Goal: Task Accomplishment & Management: Manage account settings

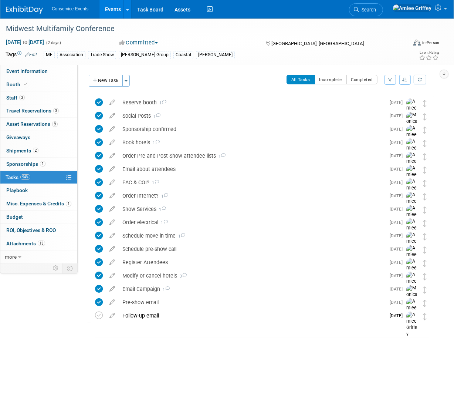
click at [105, 13] on link "Events" at bounding box center [113, 9] width 27 height 18
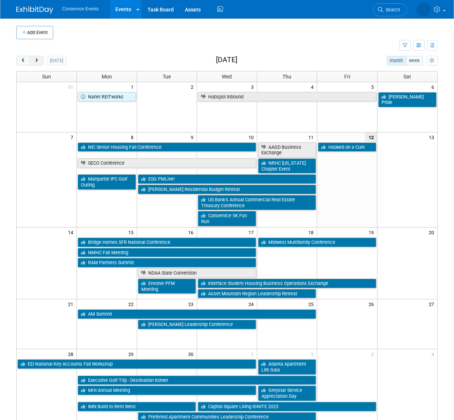
click at [37, 65] on button "next" at bounding box center [37, 61] width 14 height 10
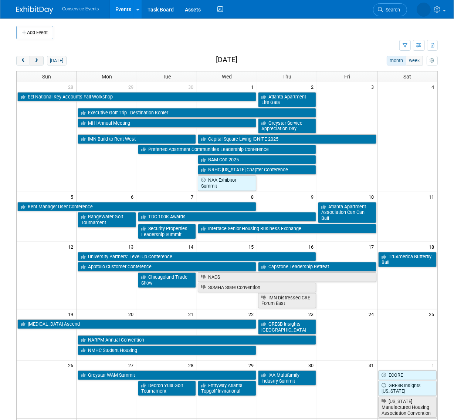
click at [37, 63] on button "next" at bounding box center [37, 61] width 14 height 10
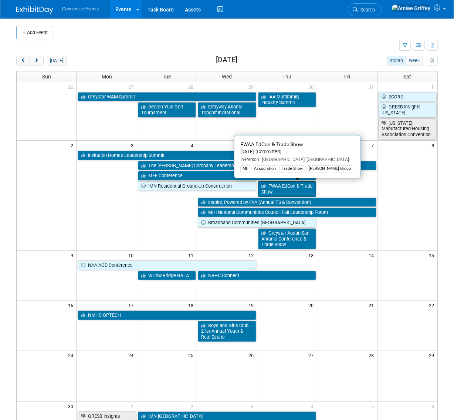
click at [301, 190] on link "FWAA EdCon & Trade Show" at bounding box center [287, 188] width 58 height 15
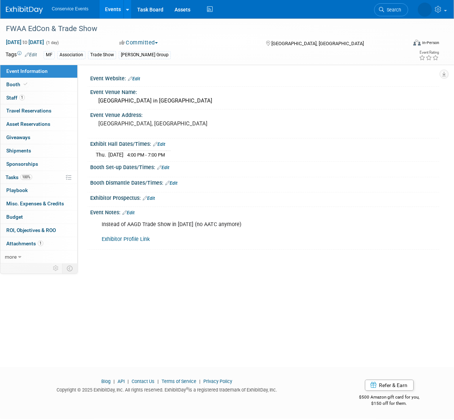
click at [168, 167] on link "Edit" at bounding box center [163, 167] width 12 height 5
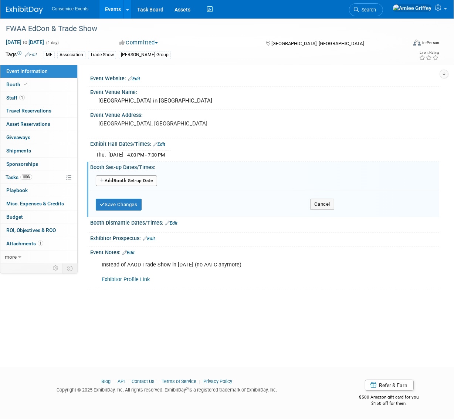
click at [142, 181] on button "Add Another Booth Set-up Date" at bounding box center [126, 180] width 61 height 11
select select "10"
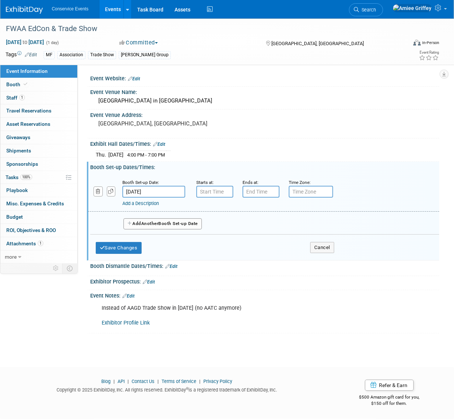
click at [149, 192] on input "Nov 6, 2025" at bounding box center [153, 192] width 63 height 12
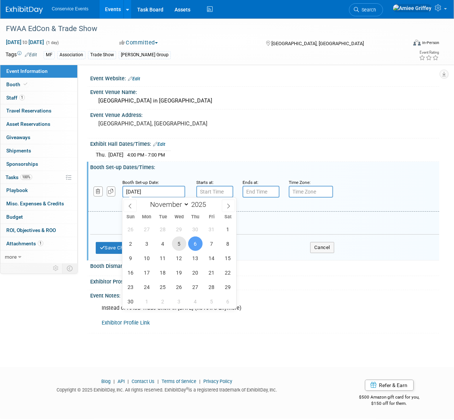
click at [176, 242] on span "5" at bounding box center [179, 243] width 14 height 14
type input "Nov 5, 2025"
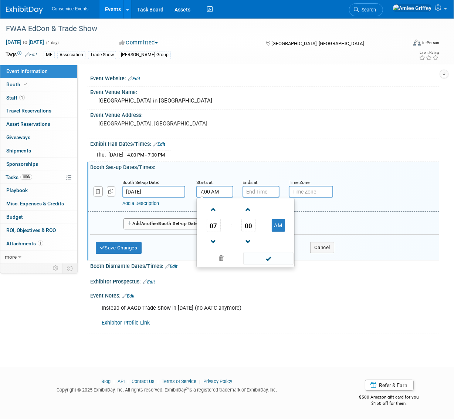
click at [210, 193] on input "7:00 AM" at bounding box center [214, 192] width 37 height 12
click at [211, 241] on span at bounding box center [213, 241] width 13 height 13
click at [276, 223] on button "AM" at bounding box center [278, 225] width 13 height 13
type input "5:00 PM"
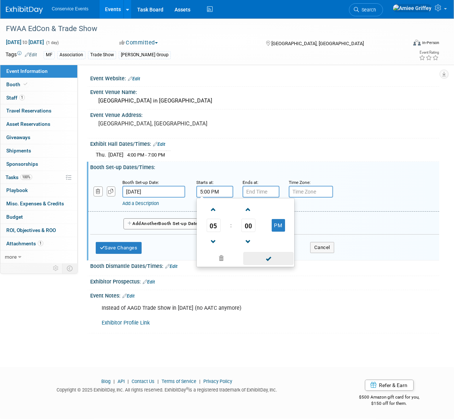
click at [279, 260] on span at bounding box center [268, 258] width 50 height 13
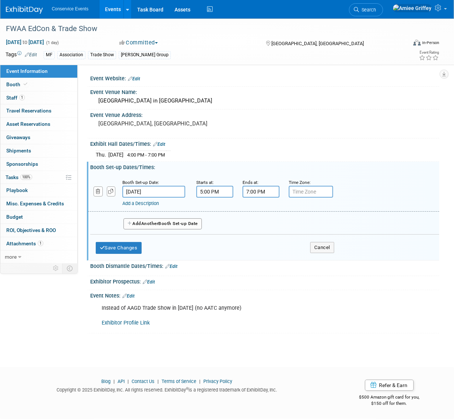
click at [258, 189] on input "7:00 PM" at bounding box center [261, 192] width 37 height 12
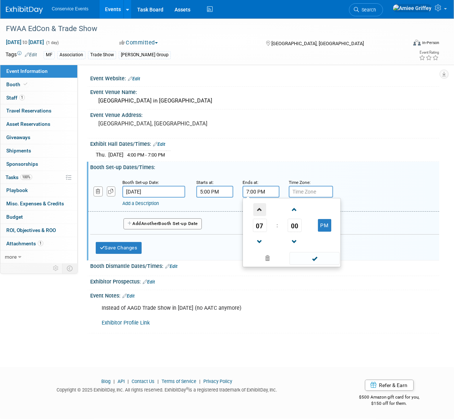
click at [261, 212] on span at bounding box center [259, 209] width 13 height 13
type input "8:00 PM"
click at [307, 264] on span at bounding box center [315, 258] width 50 height 13
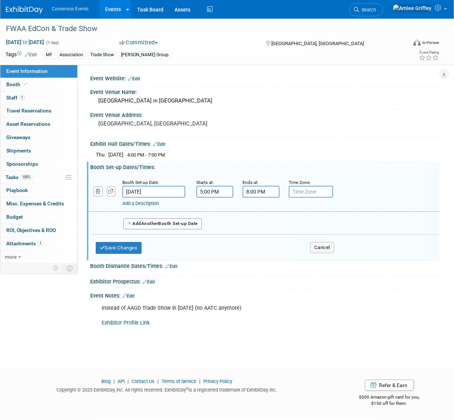
click at [185, 224] on button "Add Another Booth Set-up Date" at bounding box center [163, 223] width 78 height 11
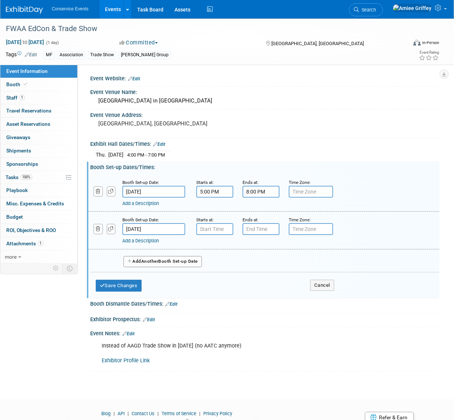
type input "7:00 AM"
click at [207, 230] on input "7:00 AM" at bounding box center [214, 229] width 37 height 12
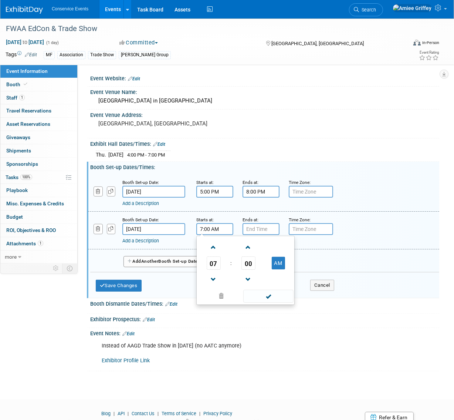
click at [267, 296] on span at bounding box center [268, 296] width 50 height 13
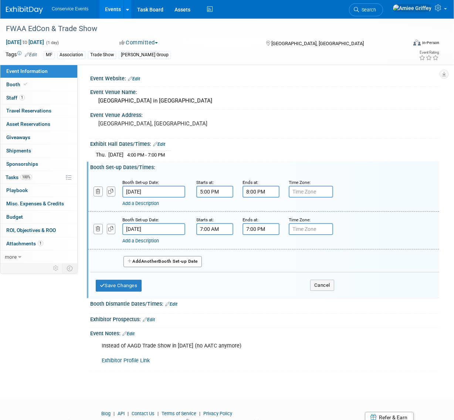
click at [265, 230] on input "7:00 PM" at bounding box center [261, 229] width 37 height 12
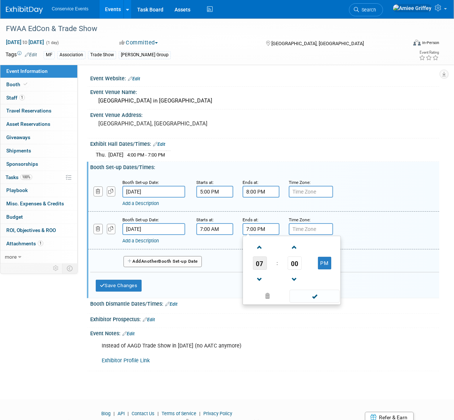
click at [259, 259] on span "07" at bounding box center [260, 262] width 14 height 13
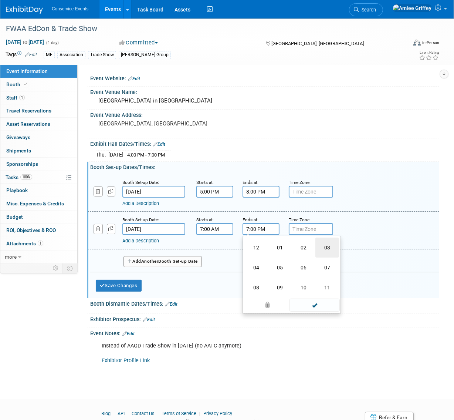
click at [323, 246] on td "03" at bounding box center [328, 248] width 24 height 20
type input "3:00 PM"
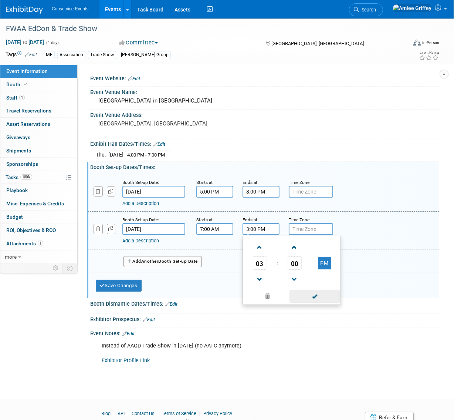
click at [327, 296] on span at bounding box center [315, 296] width 50 height 13
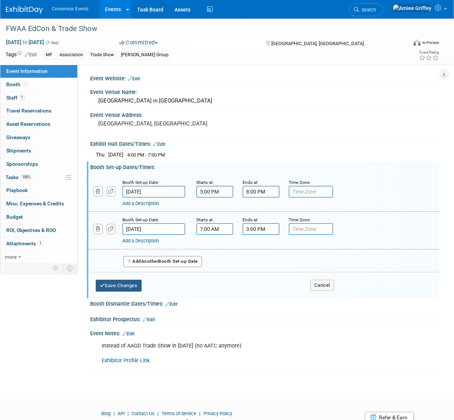
click at [131, 284] on button "Save Changes" at bounding box center [119, 286] width 46 height 12
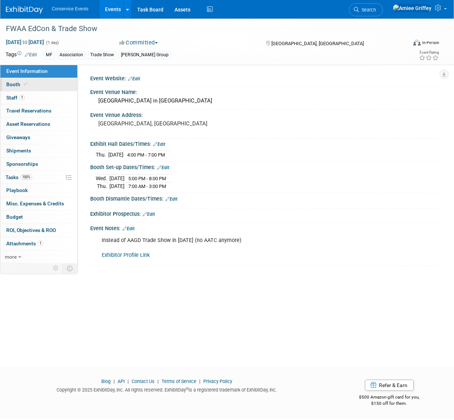
click at [37, 88] on link "Booth" at bounding box center [38, 84] width 77 height 13
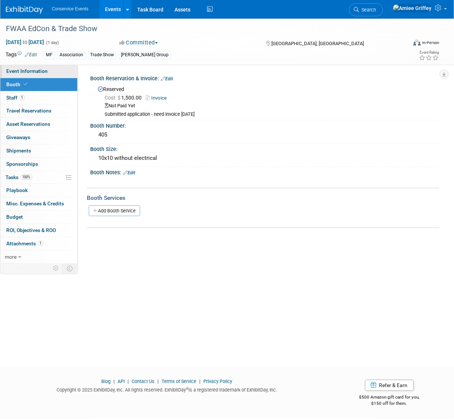
click at [37, 69] on span "Event Information" at bounding box center [26, 71] width 41 height 6
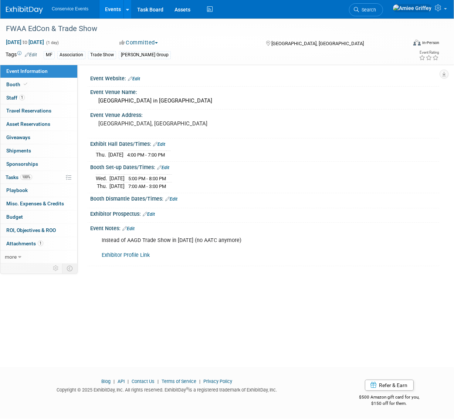
click at [135, 226] on link "Edit" at bounding box center [128, 228] width 12 height 5
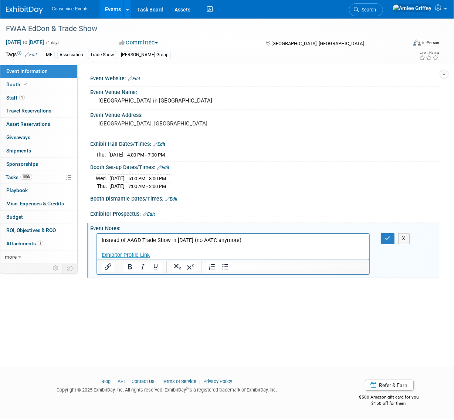
click at [246, 240] on p "Instead of AAGD Trade Show in 2025 (no AATC anymore) Exhibitor Profile Link" at bounding box center [232, 248] width 263 height 22
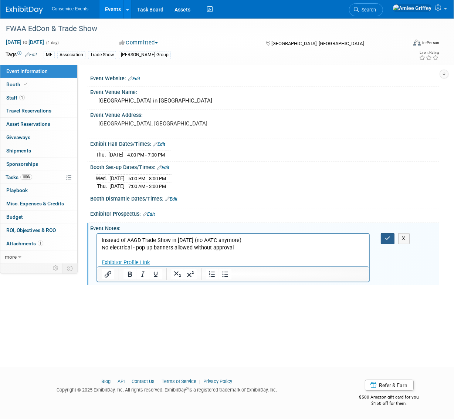
click at [388, 239] on icon "button" at bounding box center [388, 238] width 6 height 5
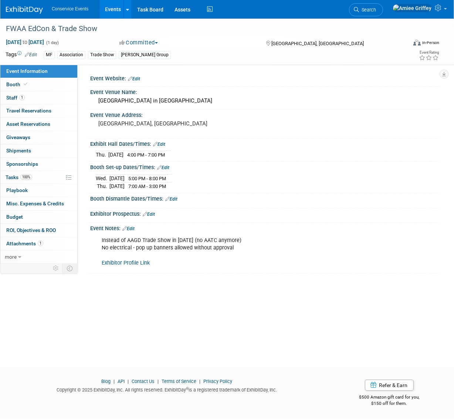
click at [111, 6] on link "Events" at bounding box center [113, 9] width 27 height 18
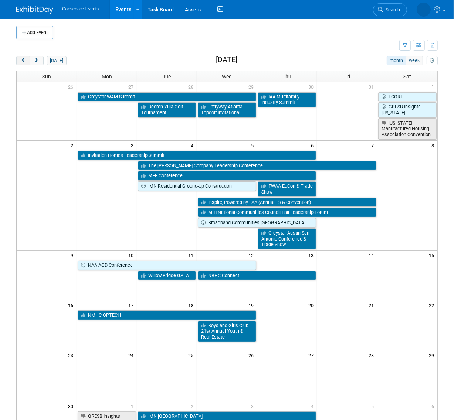
click at [22, 60] on span "prev" at bounding box center [23, 60] width 6 height 5
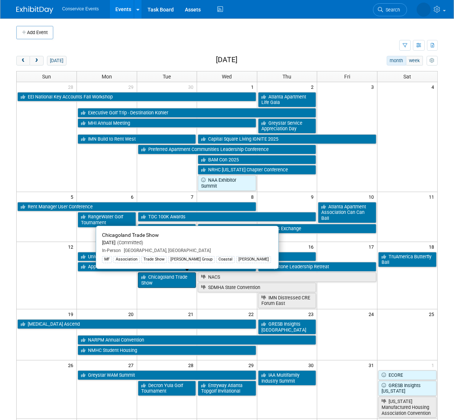
click at [180, 282] on link "Chicagoland Trade Show" at bounding box center [167, 279] width 58 height 15
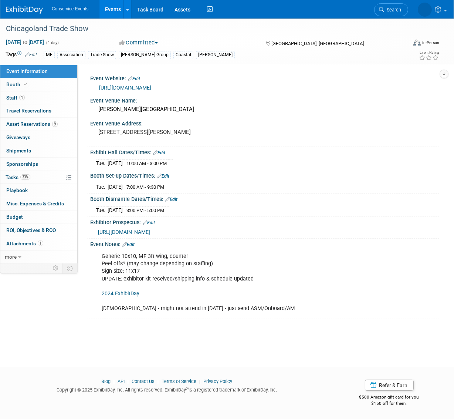
click at [150, 88] on link "https://www.caapts.org/events/2025-caa-trade-show-and-education-conference" at bounding box center [125, 88] width 52 height 6
click at [122, 297] on link "2024 ExhibitDay" at bounding box center [121, 293] width 38 height 6
click at [146, 235] on span "https://mcsexpo.boomerecommerce.com/Home/300/EventHome" at bounding box center [124, 232] width 52 height 6
click at [37, 101] on link "1 Staff 1" at bounding box center [38, 97] width 77 height 13
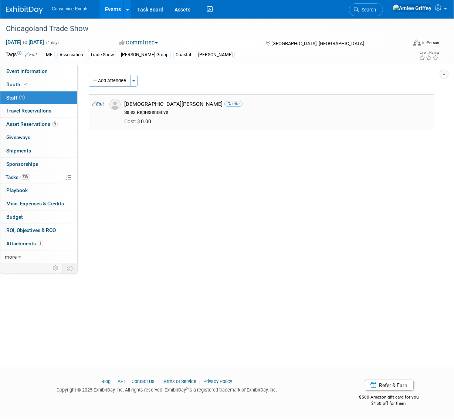
click at [100, 104] on link "Edit" at bounding box center [98, 103] width 12 height 5
select select "dd1201bd-fae5-4369-94c1-d64c53611002"
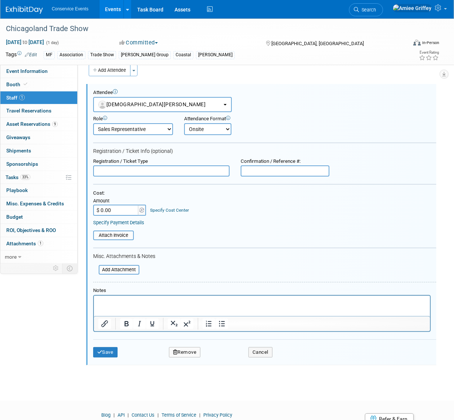
click at [128, 303] on p "Rich Text Area. Press ALT-0 for help." at bounding box center [262, 302] width 328 height 7
click at [114, 349] on button "Save" at bounding box center [105, 352] width 24 height 10
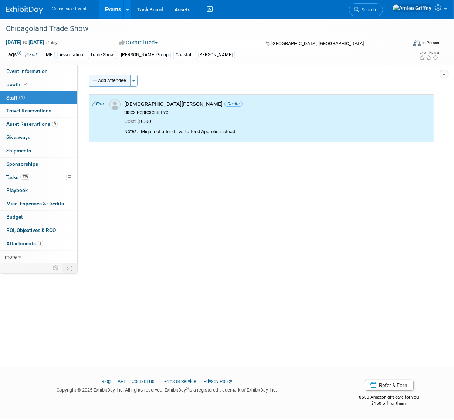
click at [111, 82] on button "Add Attendee" at bounding box center [110, 81] width 42 height 12
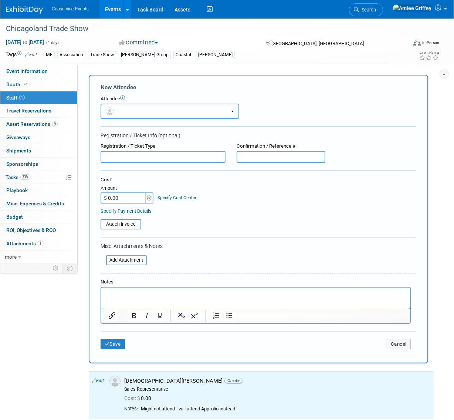
click at [143, 110] on button "button" at bounding box center [170, 111] width 139 height 15
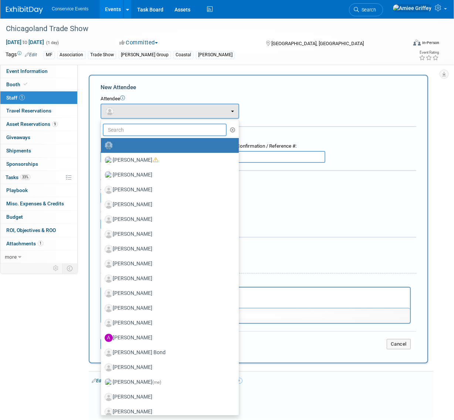
click at [140, 130] on input "text" at bounding box center [165, 130] width 124 height 13
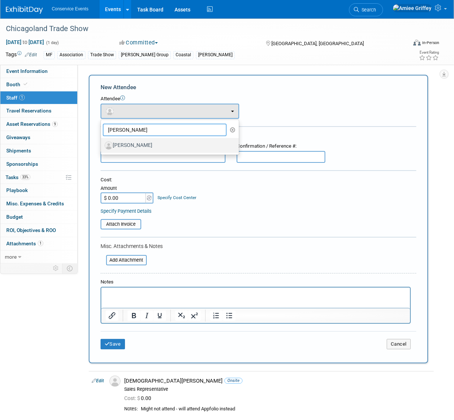
type input "Kristine"
click at [144, 145] on label "[PERSON_NAME]" at bounding box center [168, 145] width 127 height 12
click at [102, 145] on input "[PERSON_NAME]" at bounding box center [99, 144] width 5 height 5
select select "09c3dda9-7679-4599-afac-cad80a3bfe93"
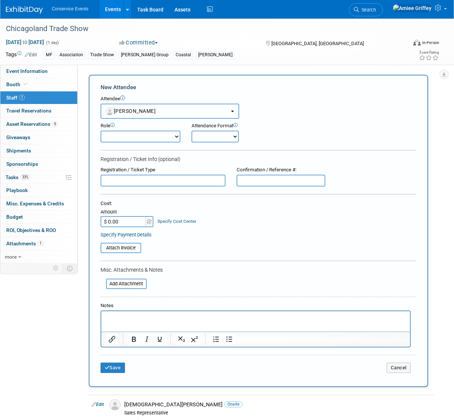
click at [162, 137] on select "Demonstrator Host Planner Presenter Sales Representative Set-up/Dismantle Crew …" at bounding box center [141, 137] width 80 height 12
select select "100"
click at [101, 131] on select "Demonstrator Host Planner Presenter Sales Representative Set-up/Dismantle Crew …" at bounding box center [141, 137] width 80 height 12
click at [226, 136] on select "Onsite Remote" at bounding box center [215, 137] width 47 height 12
select select "1"
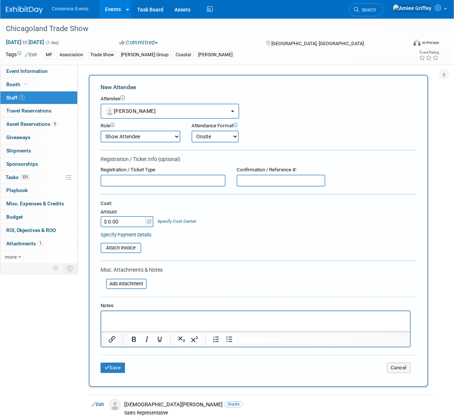
click at [192, 131] on select "Onsite Remote" at bounding box center [215, 137] width 47 height 12
click at [111, 366] on button "Save" at bounding box center [113, 368] width 24 height 10
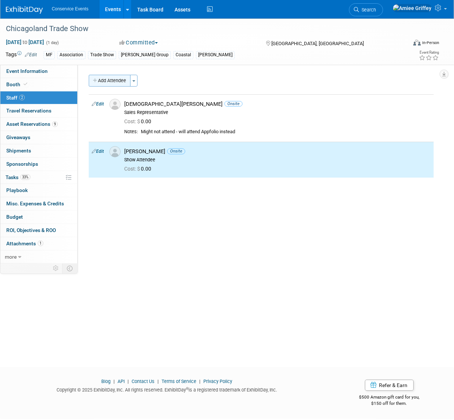
click at [114, 80] on button "Add Attendee" at bounding box center [110, 81] width 42 height 12
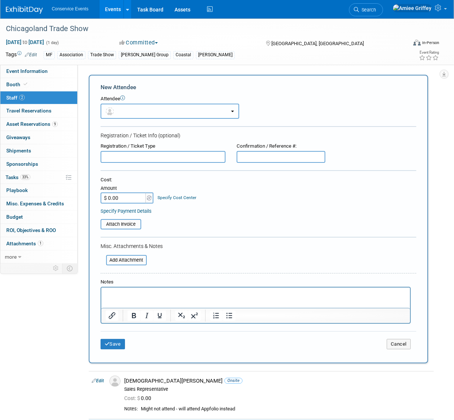
click at [130, 107] on button "button" at bounding box center [170, 111] width 139 height 15
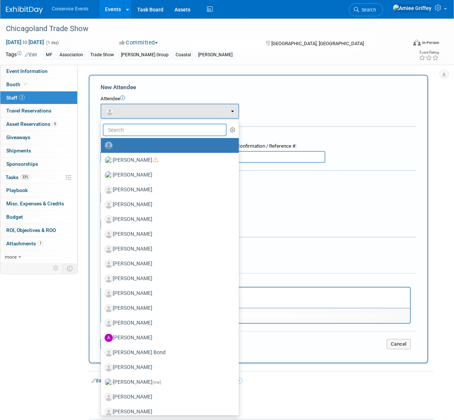
click at [142, 129] on input "text" at bounding box center [165, 130] width 124 height 13
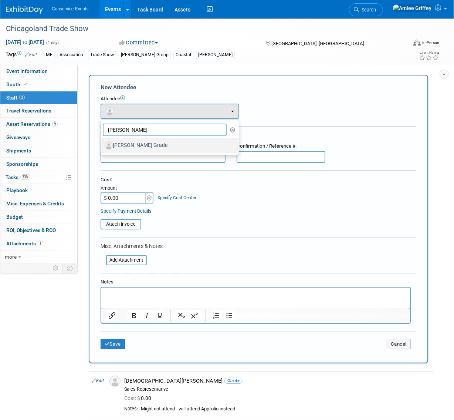
type input "jodi"
click at [134, 147] on label "[PERSON_NAME] Grade" at bounding box center [168, 145] width 127 height 12
click at [102, 147] on input "[PERSON_NAME] Grade" at bounding box center [99, 144] width 5 height 5
select select "f48c4ede-741a-4668-aa0a-6e2c9a3cbf81"
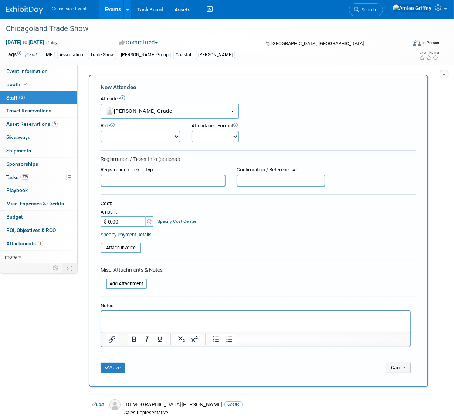
click at [133, 142] on select "Demonstrator Host Planner Presenter Sales Representative Set-up/Dismantle Crew …" at bounding box center [141, 137] width 80 height 12
click at [101, 131] on select "Demonstrator Host Planner Presenter Sales Representative Set-up/Dismantle Crew …" at bounding box center [141, 137] width 80 height 12
click at [127, 141] on select "Demonstrator Host Planner Presenter Sales Representative Set-up/Dismantle Crew …" at bounding box center [141, 137] width 80 height 12
select select "100"
click at [101, 131] on select "Demonstrator Host Planner Presenter Sales Representative Set-up/Dismantle Crew …" at bounding box center [141, 137] width 80 height 12
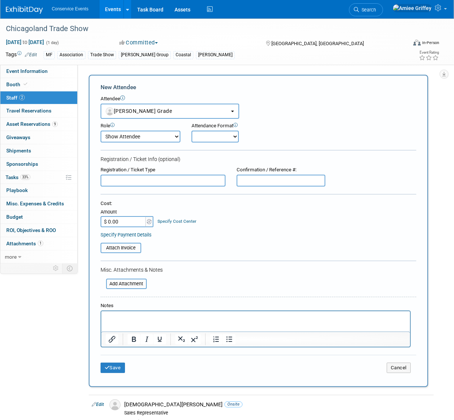
click at [212, 135] on select "Onsite Remote" at bounding box center [215, 137] width 47 height 12
select select "1"
click at [192, 131] on select "Onsite Remote" at bounding box center [215, 137] width 47 height 12
click at [112, 370] on button "Save" at bounding box center [113, 368] width 24 height 10
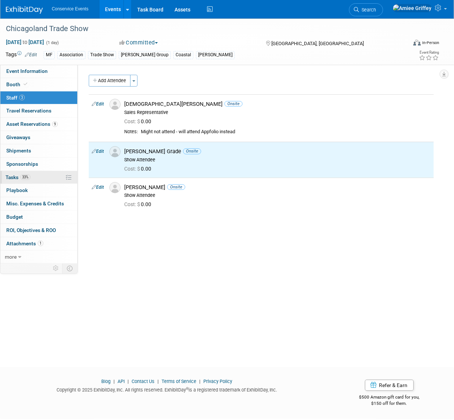
click at [26, 177] on span "33%" at bounding box center [25, 177] width 10 height 6
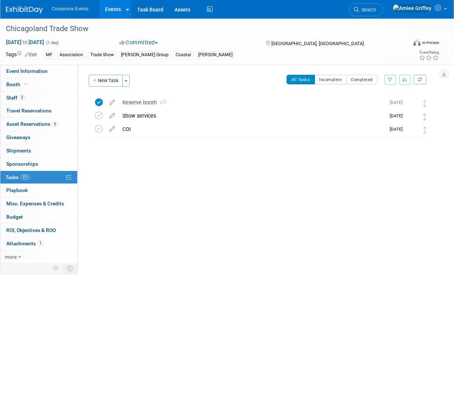
click at [113, 10] on link "Events" at bounding box center [113, 9] width 27 height 18
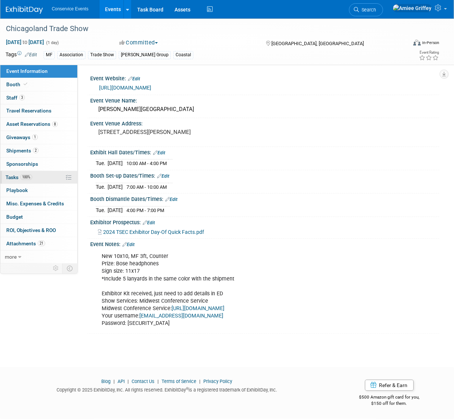
click at [28, 177] on span "100%" at bounding box center [26, 177] width 12 height 6
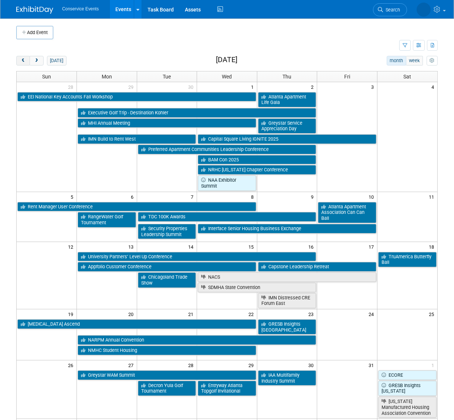
click at [26, 62] on span "prev" at bounding box center [23, 60] width 6 height 5
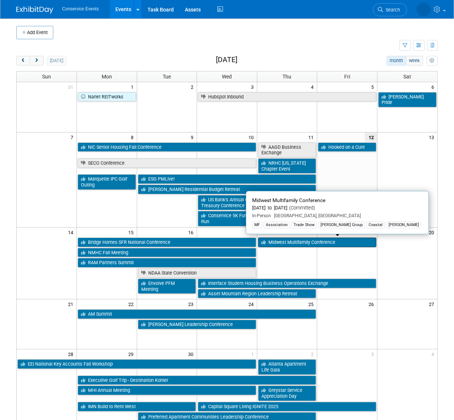
click at [296, 243] on link "Midwest Multifamily Conference" at bounding box center [317, 243] width 118 height 10
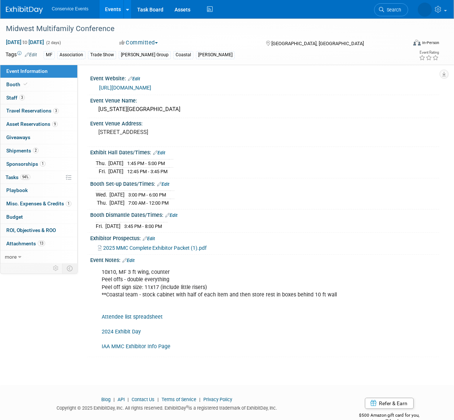
click at [109, 11] on link "Events" at bounding box center [113, 9] width 27 height 18
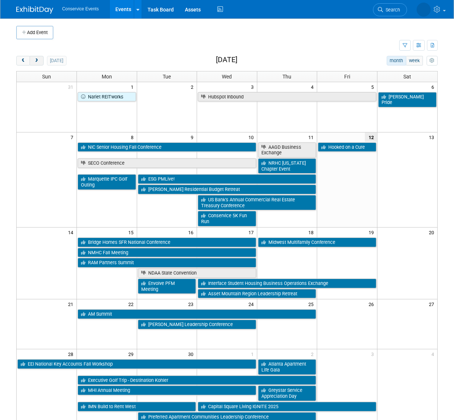
click at [36, 59] on span "next" at bounding box center [37, 60] width 6 height 5
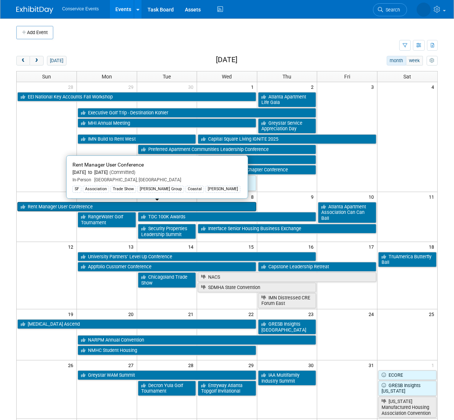
click at [53, 208] on link "Rent Manager User Conference" at bounding box center [136, 207] width 239 height 10
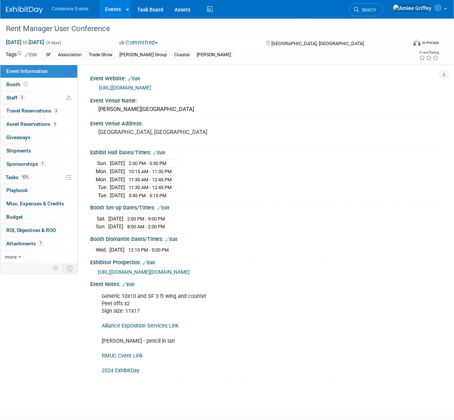
scroll to position [23, 0]
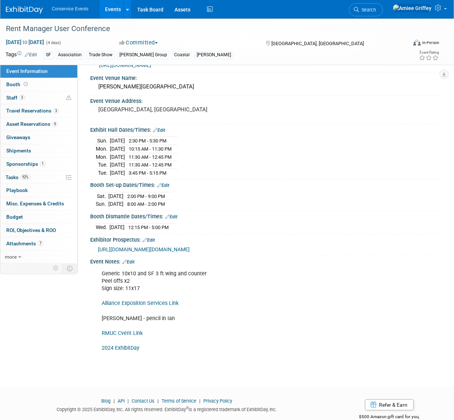
click at [133, 265] on link "Edit" at bounding box center [128, 261] width 12 height 5
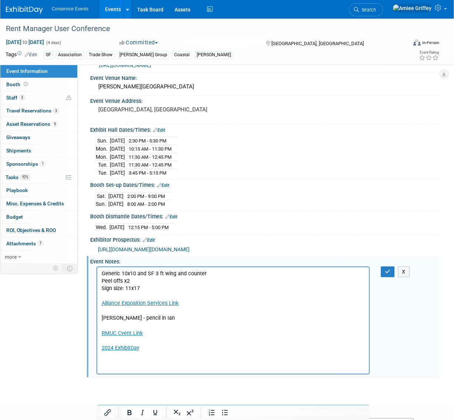
scroll to position [40, 0]
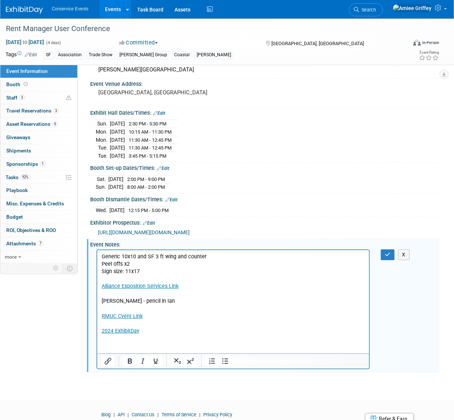
click at [132, 308] on p "Generic 10x10 and SF 3 ft wing and counter Peel offs x2 Sign size: 11x17 Allian…" at bounding box center [232, 294] width 263 height 82
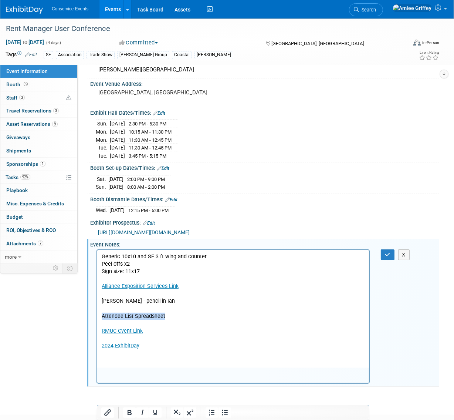
drag, startPoint x: 178, startPoint y: 318, endPoint x: 103, endPoint y: 318, distance: 74.7
click at [103, 318] on p "Attendee List Spreadsheet" at bounding box center [232, 315] width 263 height 7
click at [110, 413] on icon "Insert/edit link" at bounding box center [107, 412] width 9 height 9
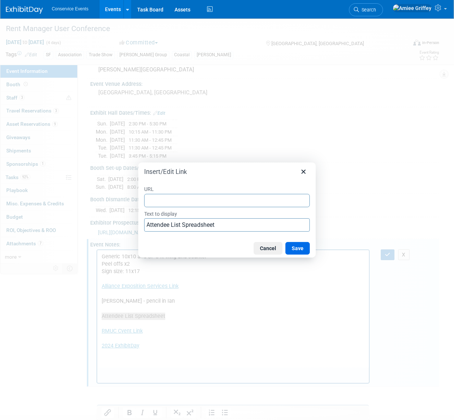
click at [162, 202] on input "URL" at bounding box center [227, 200] width 166 height 13
type input "https://docs.google.com/spreadsheets/d/1f5XN9kR-_wLoIjcmnA3fK9Mb4MPFJV4_sdvkMHf…"
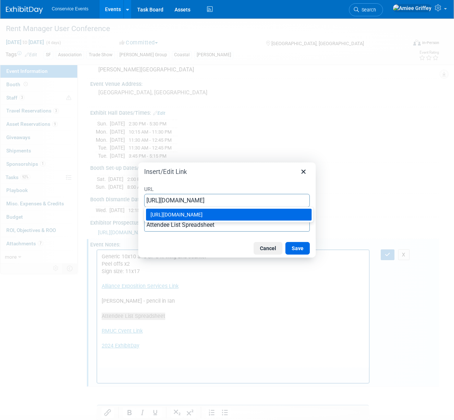
click at [241, 219] on div "https://docs.google.com/spreadsheets/d/1f5XN9kR-_wLoIjcmnA3fK9Mb4MPFJV4_sdvkMHf…" at bounding box center [230, 214] width 158 height 9
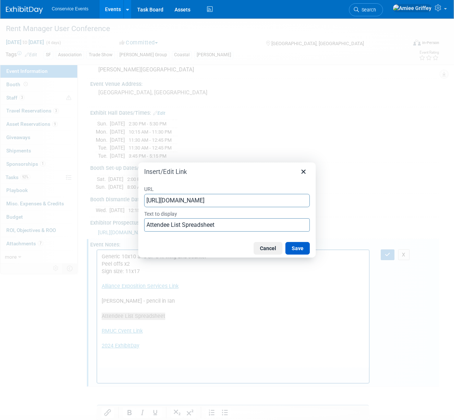
click at [297, 246] on button "Save" at bounding box center [298, 248] width 24 height 13
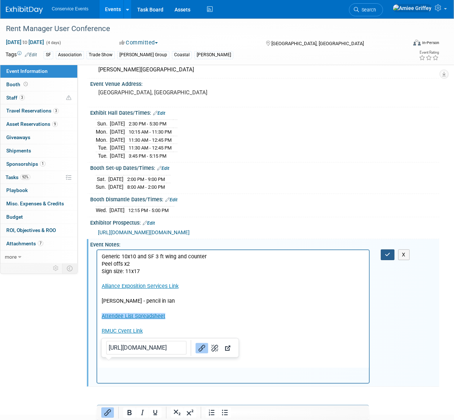
click at [389, 260] on button "button" at bounding box center [388, 254] width 14 height 11
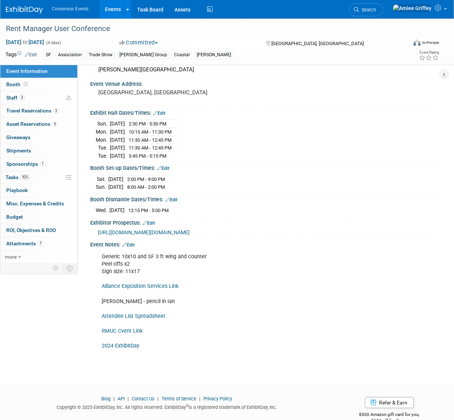
click at [111, 11] on link "Events" at bounding box center [113, 9] width 27 height 18
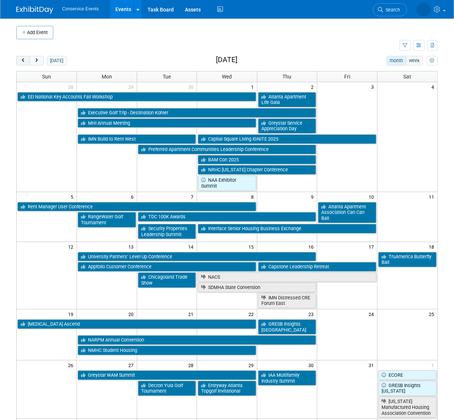
click at [24, 61] on span "prev" at bounding box center [23, 60] width 6 height 5
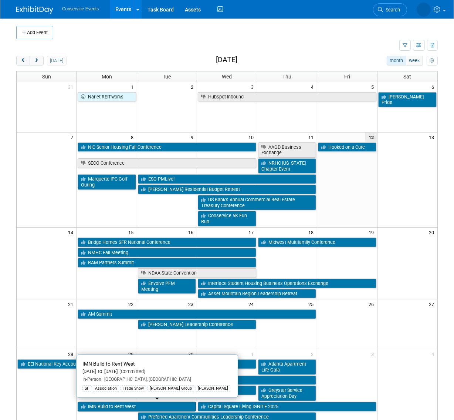
click at [110, 405] on link "IMN Build to Rent West" at bounding box center [137, 407] width 118 height 10
click at [96, 404] on link "IMN Build to Rent West" at bounding box center [137, 407] width 118 height 10
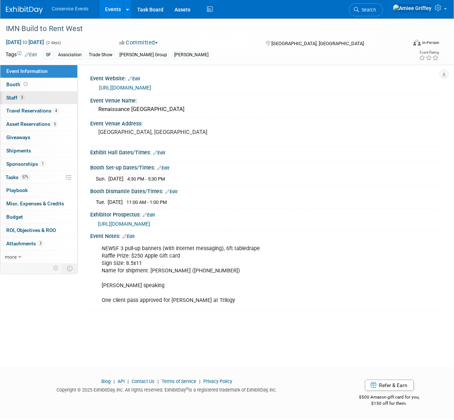
click at [41, 96] on link "3 Staff 3" at bounding box center [38, 97] width 77 height 13
click at [31, 94] on link "3 Staff 3" at bounding box center [38, 97] width 77 height 13
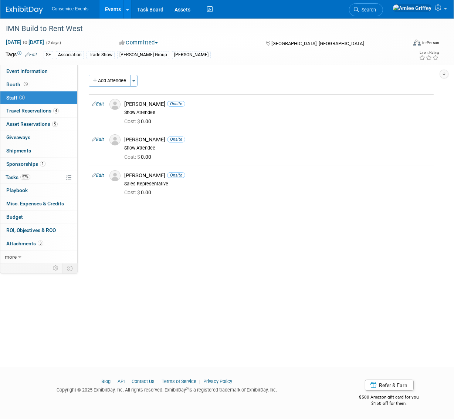
click at [115, 9] on link "Events" at bounding box center [113, 9] width 27 height 18
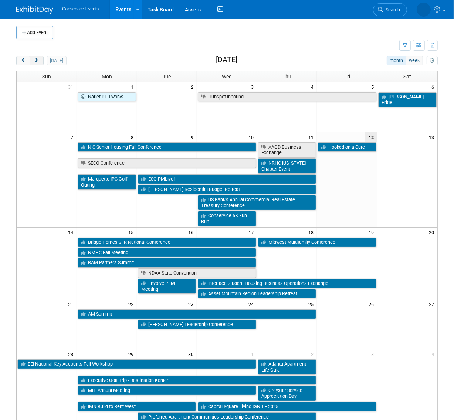
click at [39, 63] on button "next" at bounding box center [37, 61] width 14 height 10
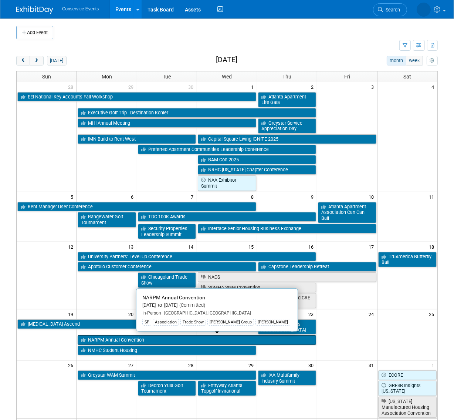
click at [111, 339] on link "NARPM Annual Convention" at bounding box center [197, 340] width 239 height 10
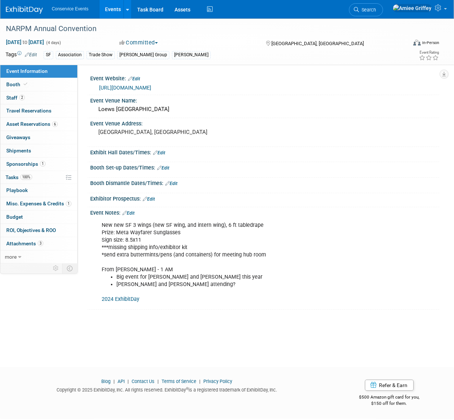
click at [134, 88] on link "https://www.narpmconvention.com/" at bounding box center [125, 88] width 52 height 6
click at [123, 299] on link "2024 ExhibitDay" at bounding box center [121, 299] width 38 height 6
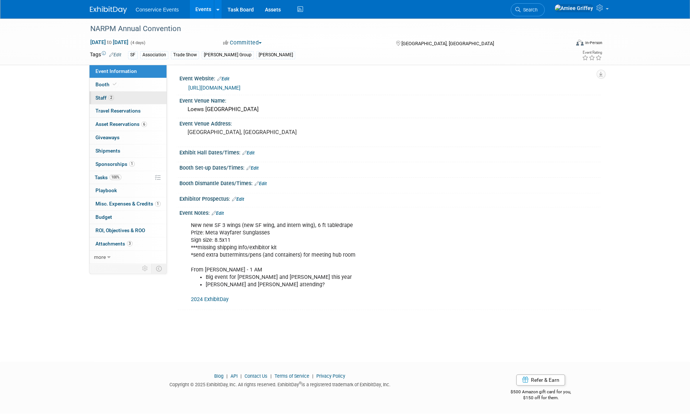
click at [136, 101] on link "2 Staff 2" at bounding box center [128, 97] width 77 height 13
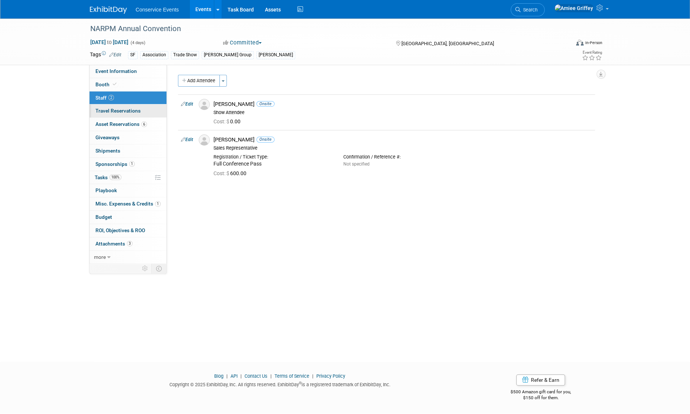
click at [125, 112] on span "Travel Reservations 0" at bounding box center [117, 111] width 45 height 6
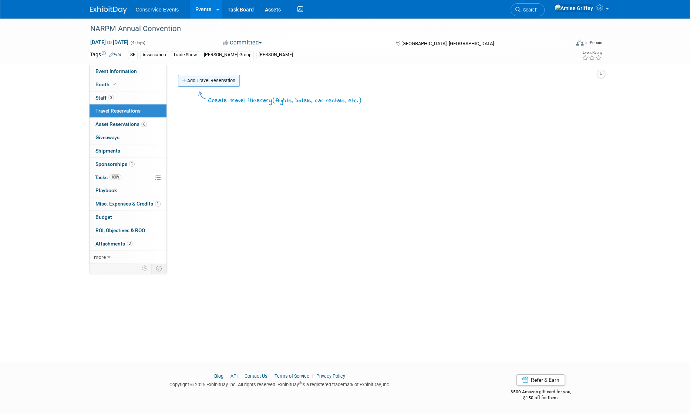
click at [211, 82] on link "Add Travel Reservation" at bounding box center [209, 81] width 62 height 12
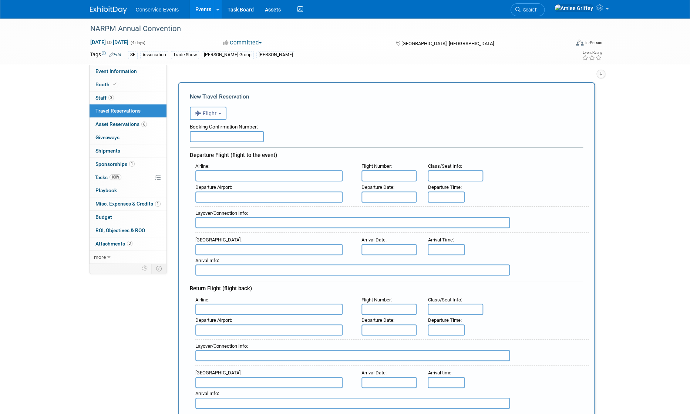
click at [223, 116] on button "Flight" at bounding box center [208, 113] width 37 height 13
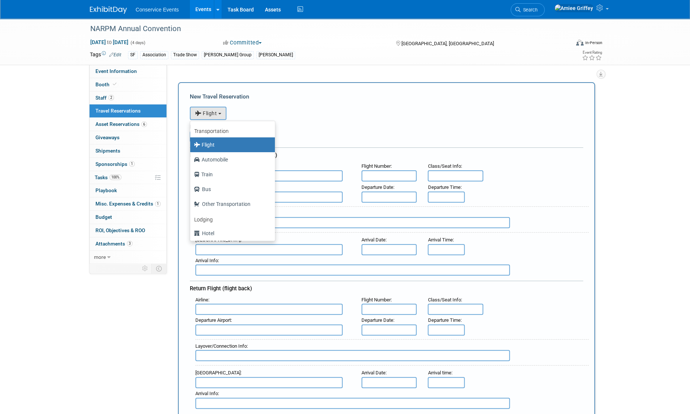
click at [218, 241] on div "Arrival Airport :" at bounding box center [272, 240] width 155 height 8
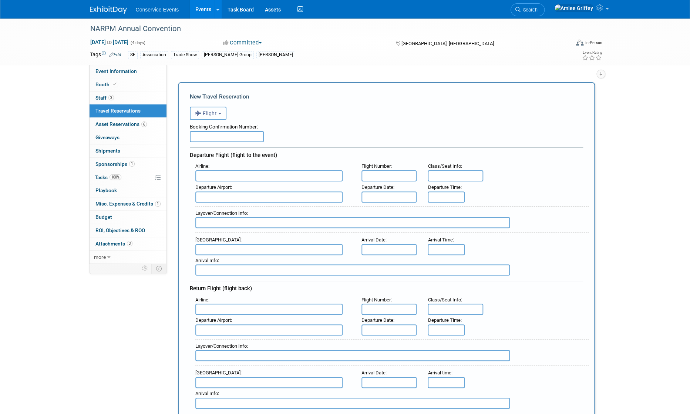
click at [212, 115] on span "Flight" at bounding box center [206, 113] width 22 height 6
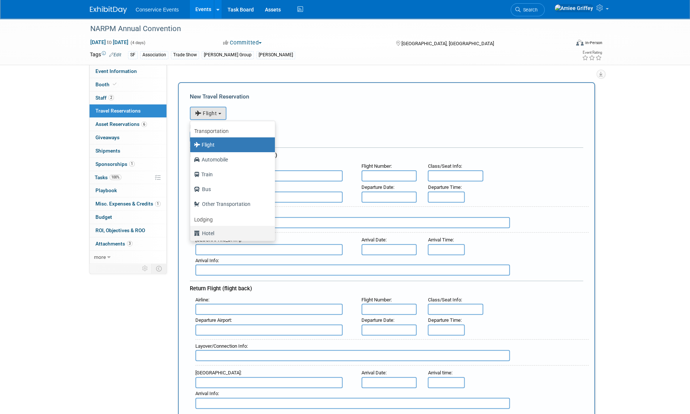
click at [210, 233] on label "Hotel" at bounding box center [231, 233] width 74 height 12
click at [191, 233] on input "Hotel" at bounding box center [188, 232] width 5 height 5
select select "6"
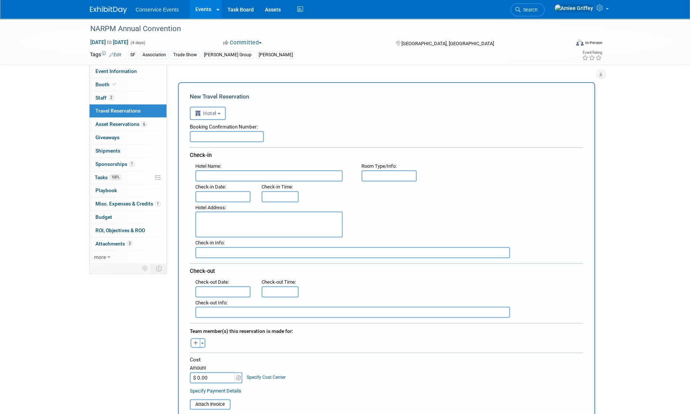
click at [222, 140] on input "text" at bounding box center [227, 136] width 74 height 11
paste input "07MAEG7JS"
type input "07MAEG7JS"
click at [232, 175] on input "text" at bounding box center [268, 175] width 147 height 11
type input "Universal Aventura Hotel"
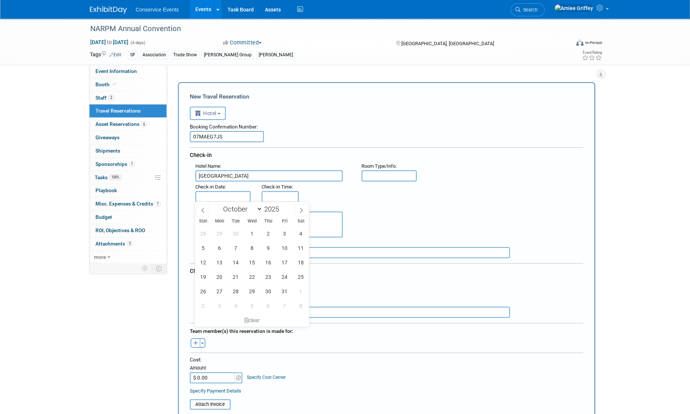
click at [214, 191] on input "text" at bounding box center [222, 196] width 55 height 11
click at [206, 278] on span "19" at bounding box center [203, 276] width 14 height 14
type input "Oct 19, 2025"
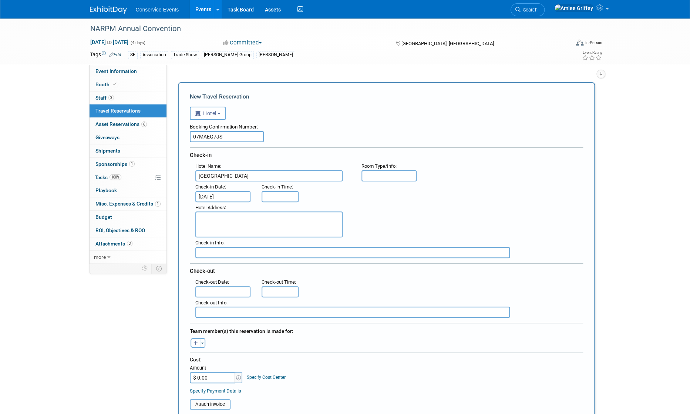
click at [238, 289] on input "text" at bounding box center [222, 291] width 55 height 11
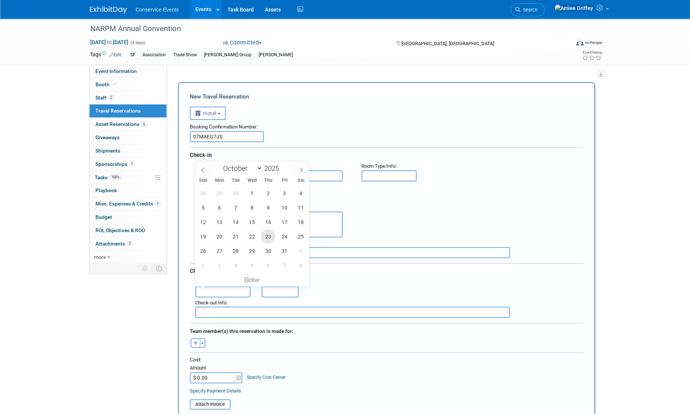
click at [264, 236] on span "23" at bounding box center [268, 236] width 14 height 14
type input "Oct 23, 2025"
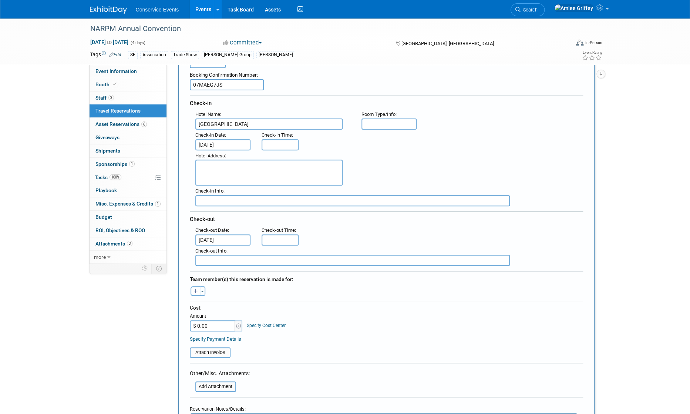
scroll to position [52, 0]
click at [195, 291] on button "button" at bounding box center [196, 291] width 10 height 10
select select
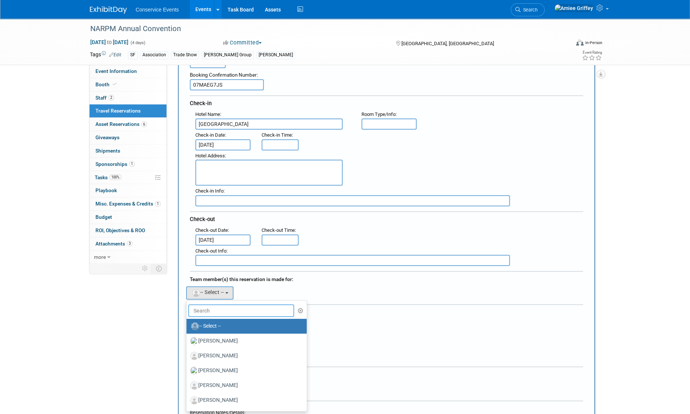
click at [213, 306] on input "text" at bounding box center [241, 310] width 106 height 13
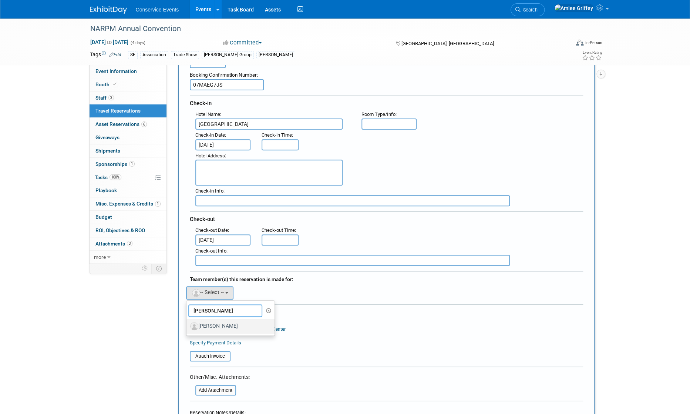
type input "zach"
click at [221, 322] on label "[PERSON_NAME]" at bounding box center [228, 326] width 77 height 12
click at [188, 323] on input "[PERSON_NAME]" at bounding box center [185, 325] width 5 height 5
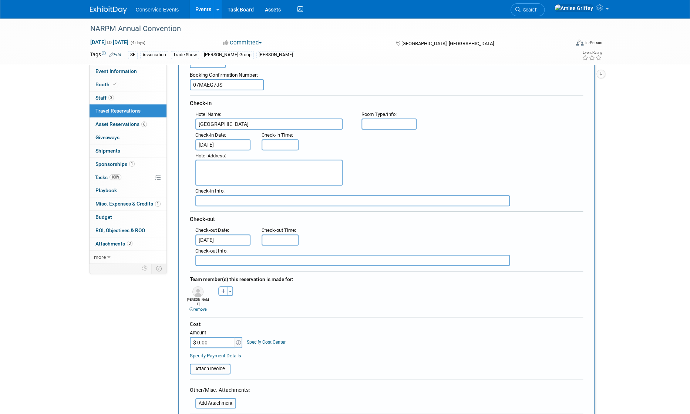
scroll to position [151, 0]
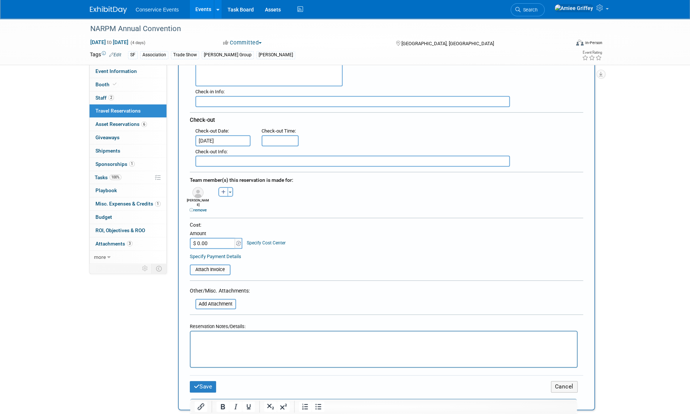
click at [216, 336] on p "Rich Text Area. Press ALT-0 for help." at bounding box center [384, 338] width 378 height 8
click at [208, 381] on button "Save" at bounding box center [203, 386] width 27 height 11
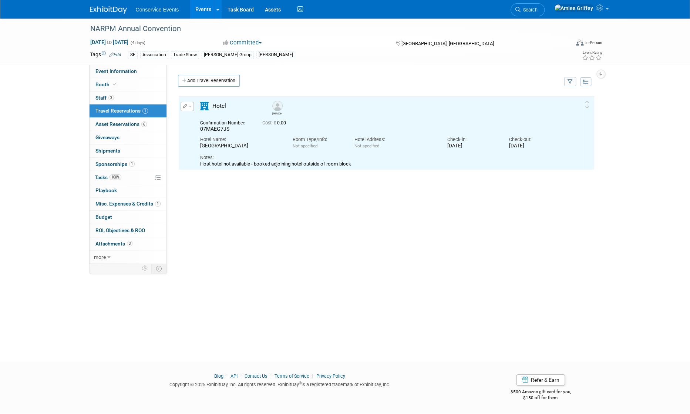
scroll to position [0, 0]
click at [191, 107] on span "button" at bounding box center [190, 106] width 3 height 1
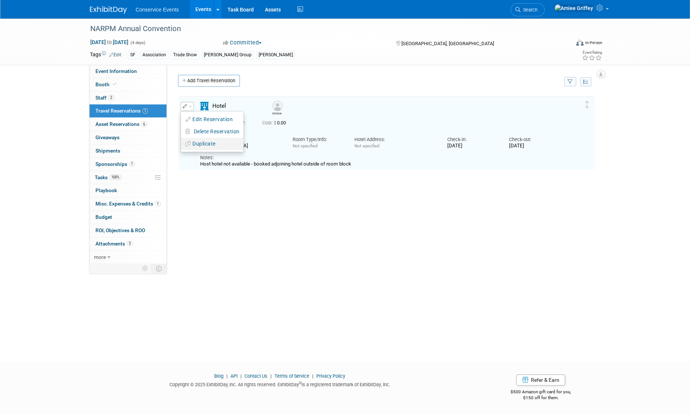
click at [203, 141] on button "Duplicate" at bounding box center [212, 143] width 63 height 11
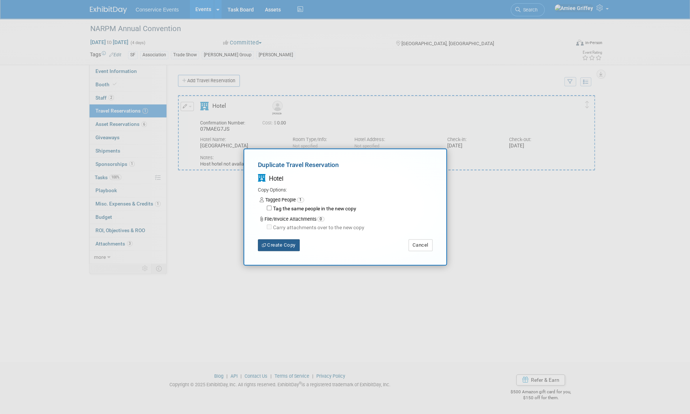
click at [289, 247] on button "Create Copy" at bounding box center [279, 245] width 42 height 12
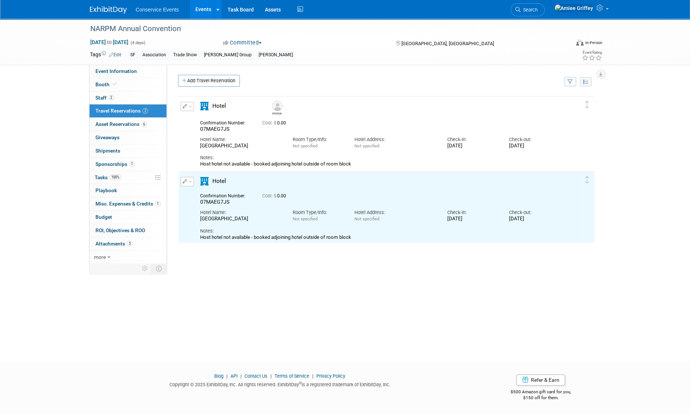
click at [191, 182] on button "button" at bounding box center [187, 181] width 13 height 9
click at [219, 222] on button "Duplicate" at bounding box center [212, 218] width 63 height 11
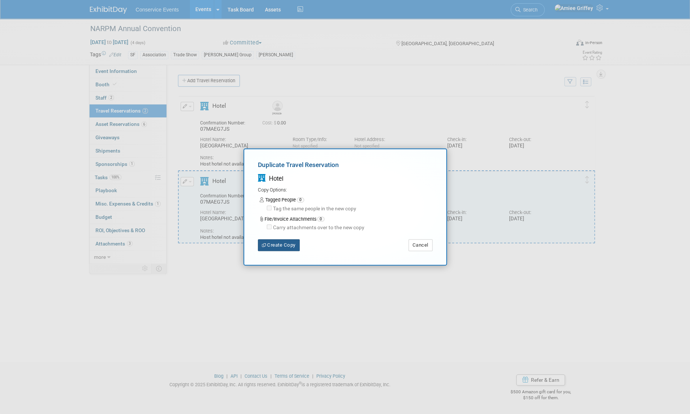
click at [280, 248] on button "Create Copy" at bounding box center [279, 245] width 42 height 12
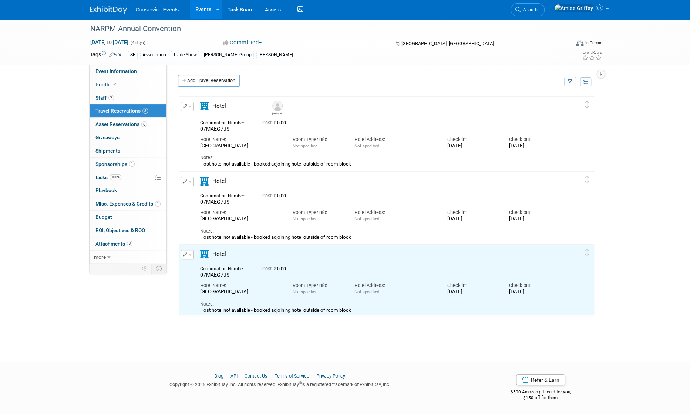
click at [190, 254] on span "button" at bounding box center [190, 254] width 3 height 1
click at [222, 293] on button "Duplicate" at bounding box center [212, 291] width 63 height 11
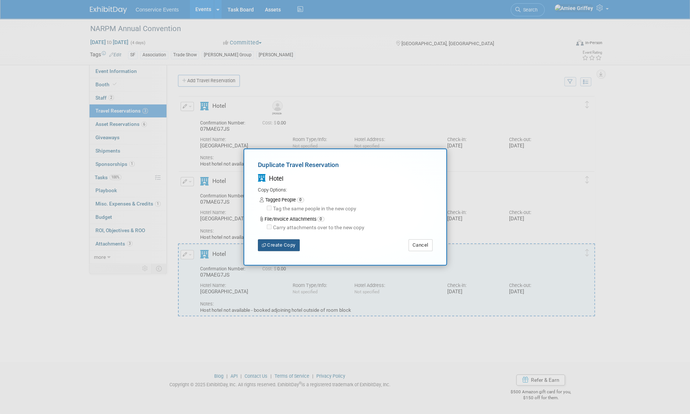
click at [286, 248] on button "Create Copy" at bounding box center [279, 245] width 42 height 12
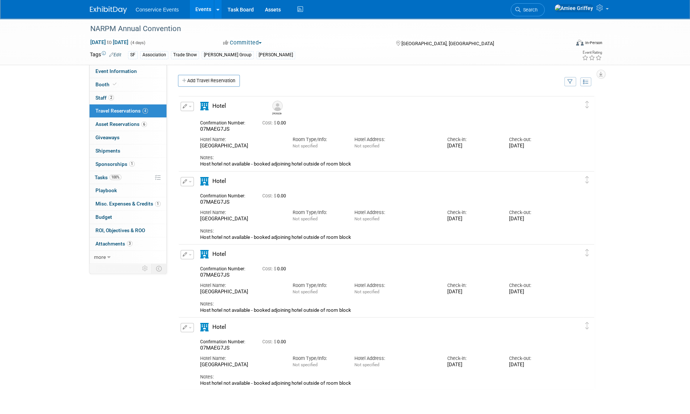
click at [189, 107] on span "button" at bounding box center [190, 106] width 3 height 1
click at [211, 116] on button "Edit Reservation" at bounding box center [212, 119] width 63 height 11
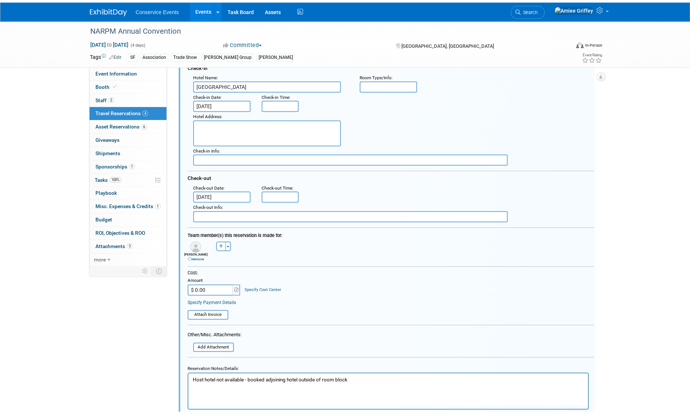
scroll to position [152, 0]
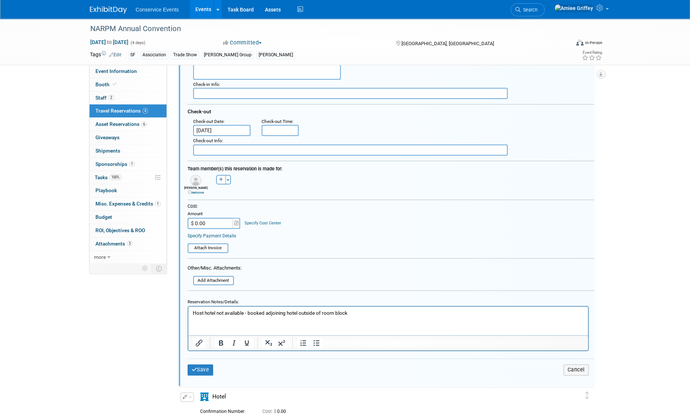
click at [359, 310] on p "Host hotel not available - booked adjoining hotel outside of room block" at bounding box center [387, 312] width 391 height 7
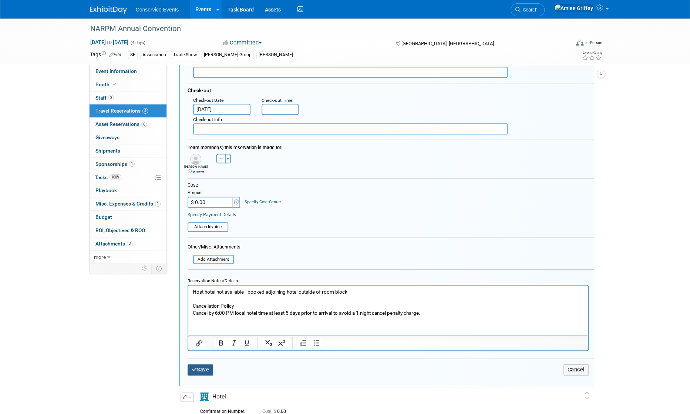
click at [209, 367] on button "Save" at bounding box center [201, 369] width 26 height 11
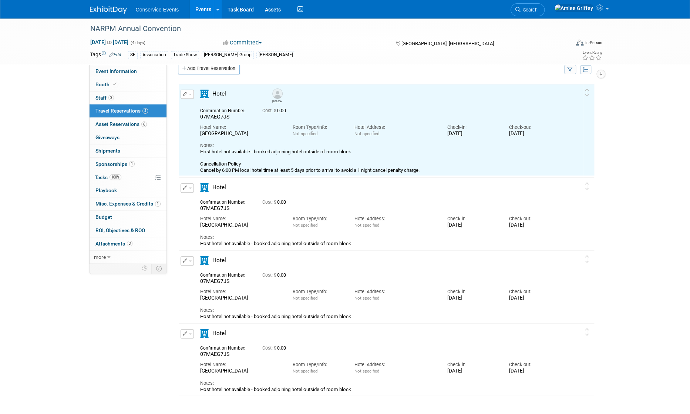
scroll to position [0, 0]
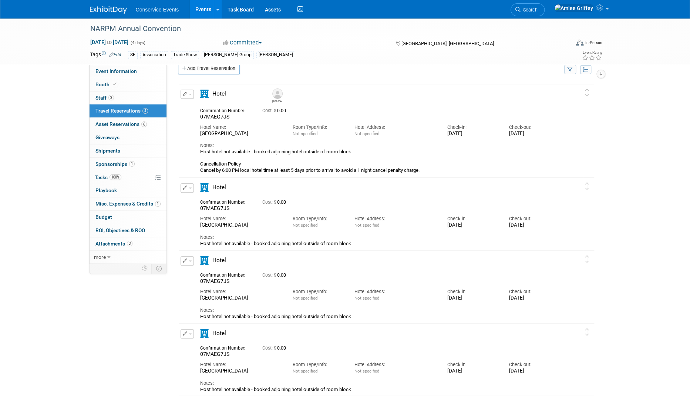
click at [191, 189] on button "button" at bounding box center [187, 187] width 13 height 9
click at [206, 200] on button "Edit Reservation" at bounding box center [212, 200] width 63 height 11
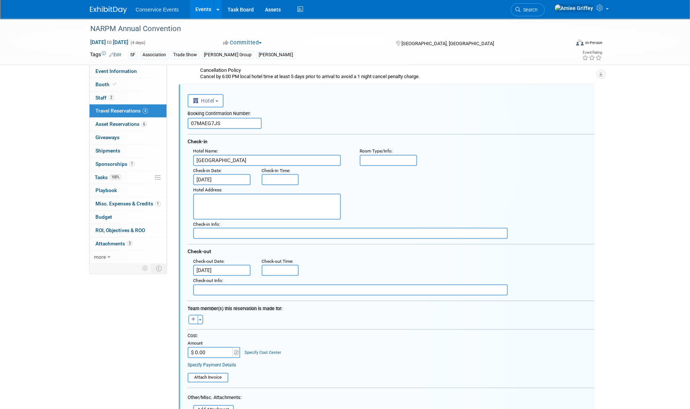
click at [230, 123] on input "07MAEG7JS" at bounding box center [225, 123] width 74 height 11
paste input "1V"
type input "07MAEG71V"
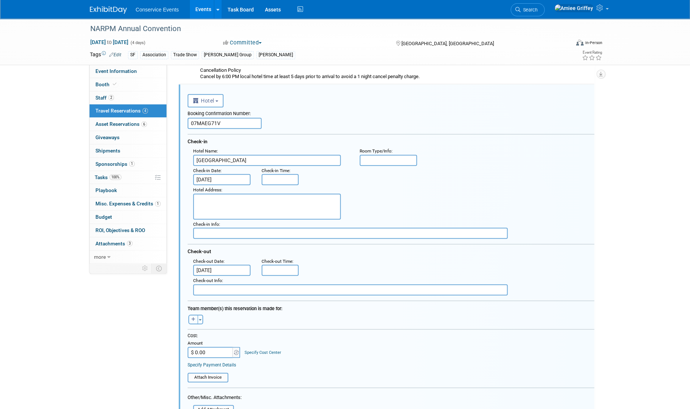
click at [193, 317] on icon "button" at bounding box center [193, 319] width 4 height 4
select select
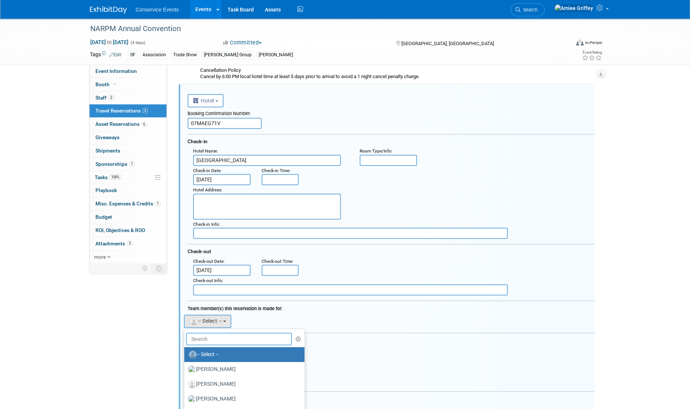
click at [206, 340] on input "text" at bounding box center [239, 339] width 106 height 13
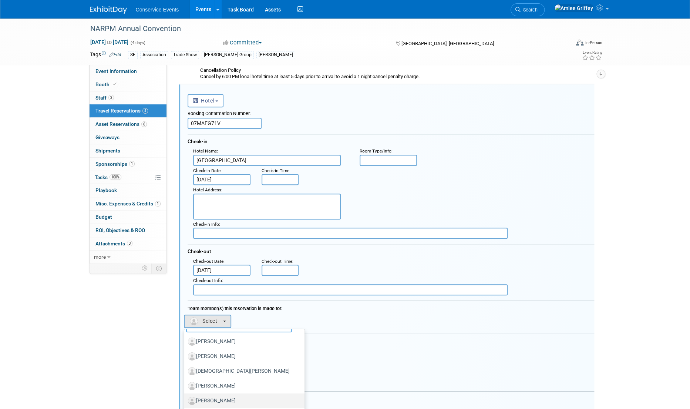
scroll to position [107, 0]
type input "ian"
click at [212, 398] on label "[PERSON_NAME]" at bounding box center [242, 399] width 109 height 12
click at [185, 398] on input "[PERSON_NAME]" at bounding box center [183, 398] width 5 height 5
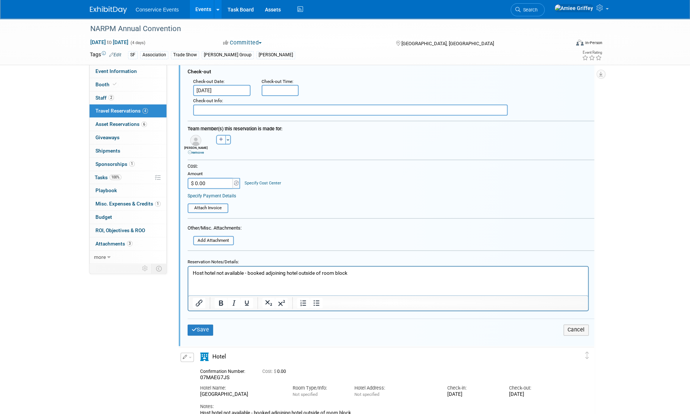
scroll to position [287, 0]
click at [205, 328] on button "Save" at bounding box center [201, 328] width 26 height 11
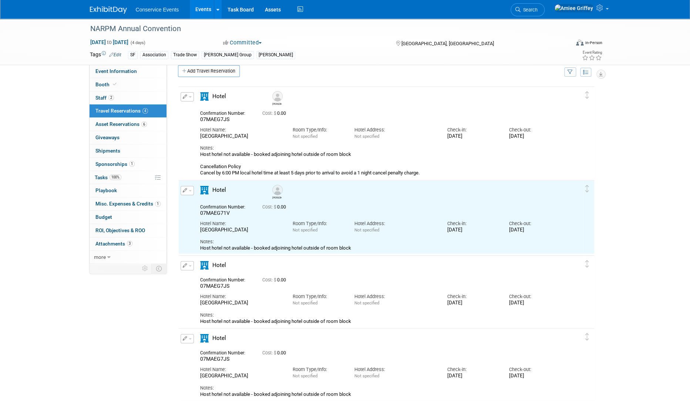
scroll to position [0, 0]
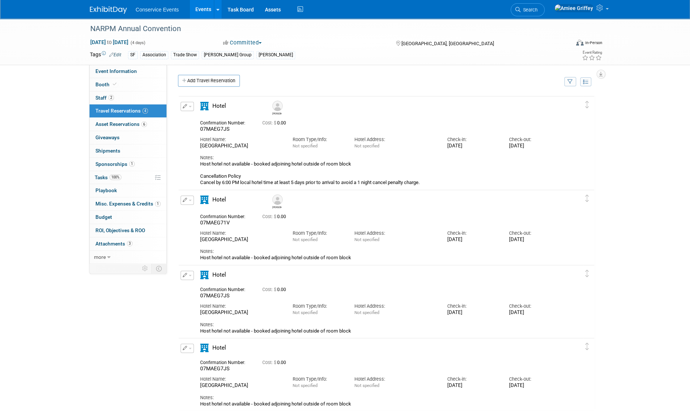
click at [189, 276] on button "button" at bounding box center [187, 274] width 13 height 9
click at [210, 291] on button "Edit Reservation" at bounding box center [212, 288] width 63 height 11
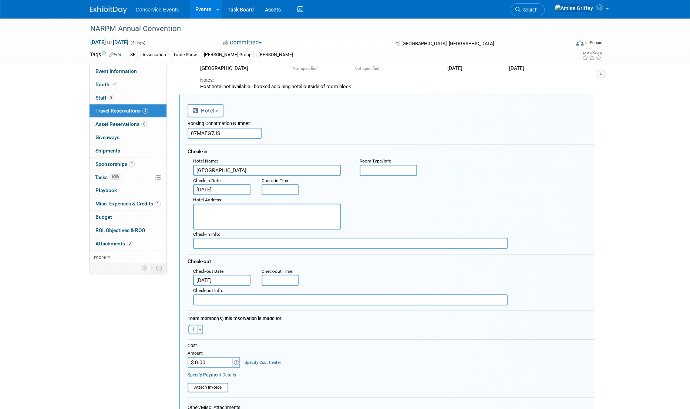
scroll to position [181, 0]
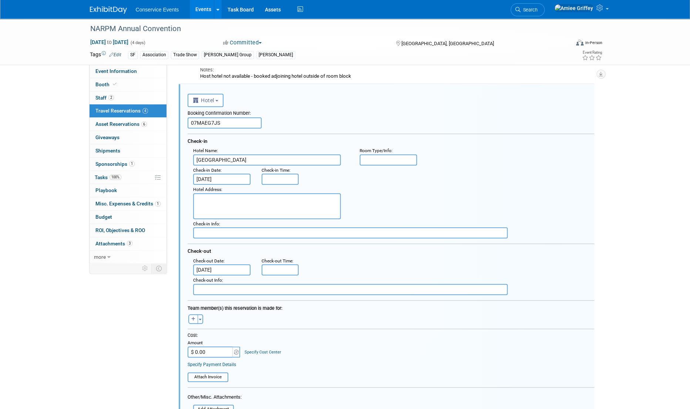
click at [235, 125] on input "07MAEG7JS" at bounding box center [225, 122] width 74 height 11
click at [233, 124] on input "07MAEG7JS" at bounding box center [225, 122] width 74 height 11
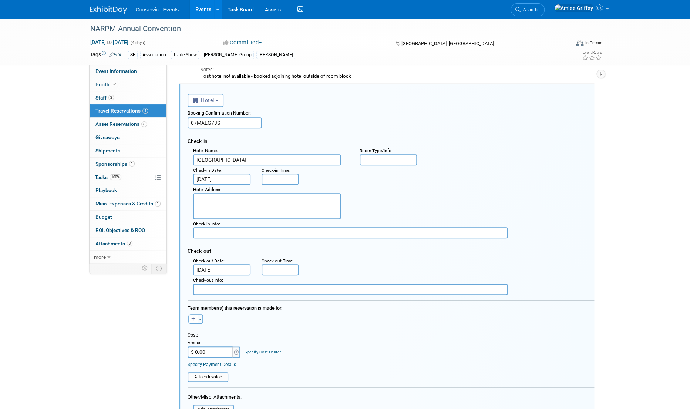
click at [233, 124] on input "07MAEG7JS" at bounding box center [225, 122] width 74 height 11
paste input "6729563996"
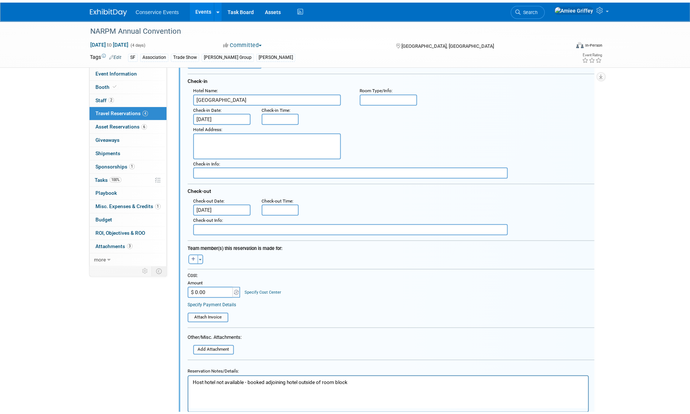
scroll to position [273, 0]
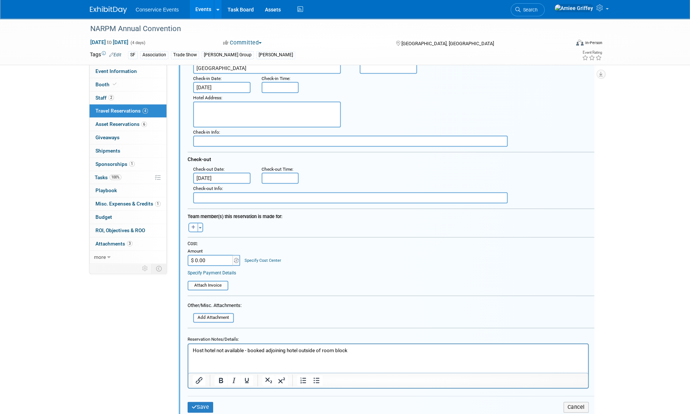
type input "6729563996"
click at [224, 350] on p "Host hotel not available - booked adjoining hotel outside of room block" at bounding box center [387, 350] width 391 height 7
click at [353, 351] on p "Host hotel not available - booked adjoining hotel outside of room block" at bounding box center [387, 350] width 391 height 7
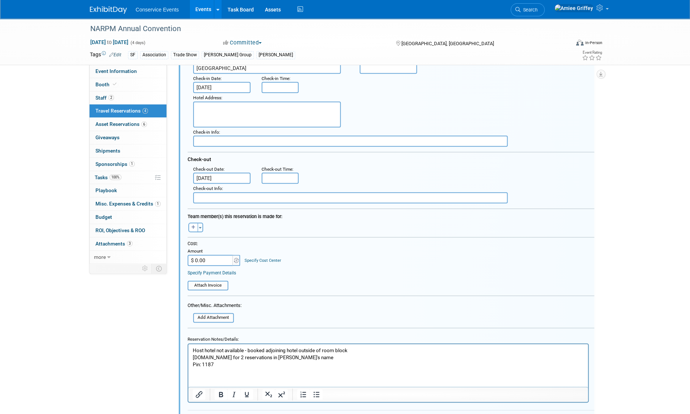
click at [238, 362] on p "Pin: 1187" at bounding box center [387, 364] width 391 height 7
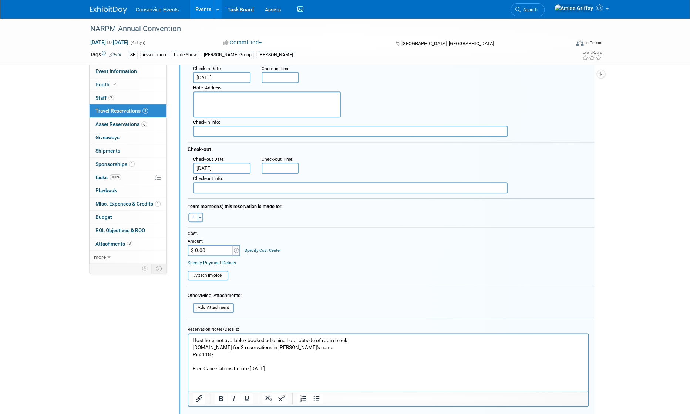
scroll to position [313, 0]
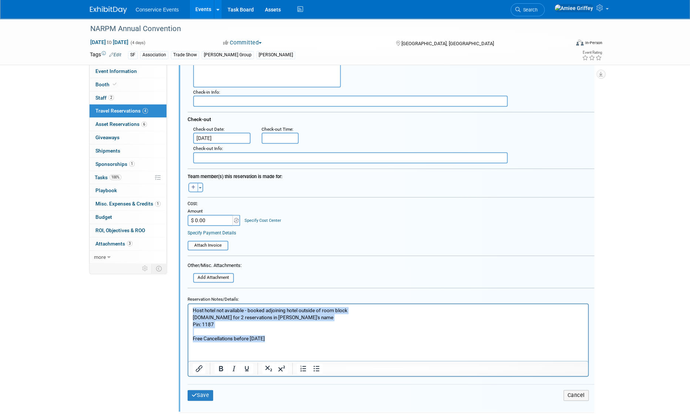
drag, startPoint x: 272, startPoint y: 337, endPoint x: 177, endPoint y: 296, distance: 103.4
click at [188, 304] on html "Host hotel not available - booked adjoining hotel outside of room block Booking…" at bounding box center [388, 323] width 400 height 38
copy body "Host hotel not available - booked adjoining hotel outside of room block Booking…"
click at [204, 396] on button "Save" at bounding box center [201, 395] width 26 height 11
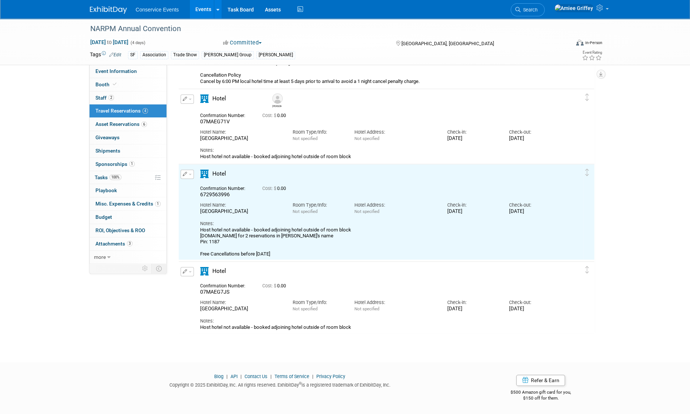
scroll to position [0, 0]
click at [189, 271] on span "button" at bounding box center [190, 271] width 3 height 1
click at [203, 280] on button "Edit Reservation" at bounding box center [212, 284] width 63 height 11
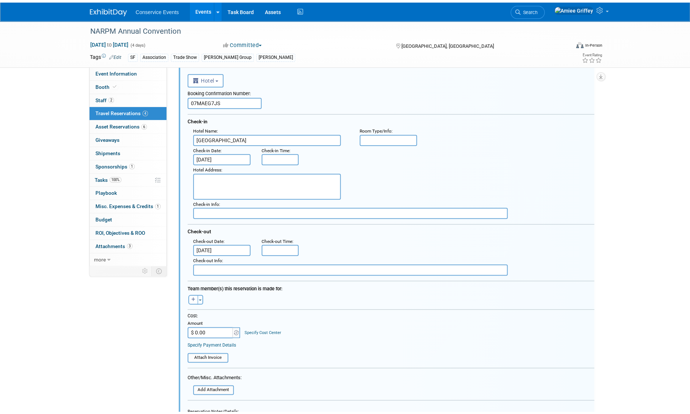
scroll to position [409, 0]
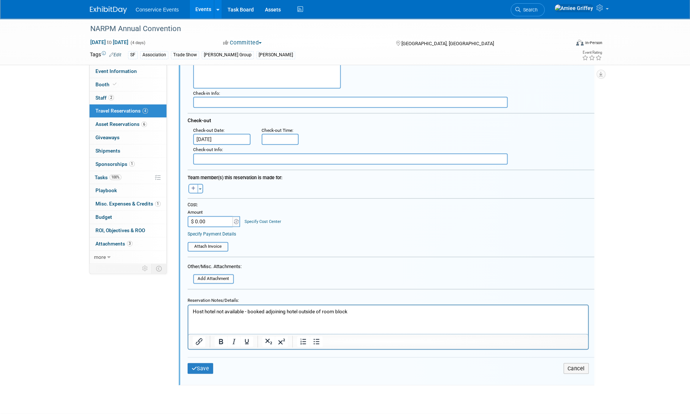
click at [330, 312] on p "Host hotel not available - booked adjoining hotel outside of room block" at bounding box center [387, 311] width 391 height 7
click at [329, 312] on p "Host hotel not available - booked adjoining hotel outside of room block" at bounding box center [387, 311] width 391 height 7
paste body "Rich Text Area. Press ALT-0 for help."
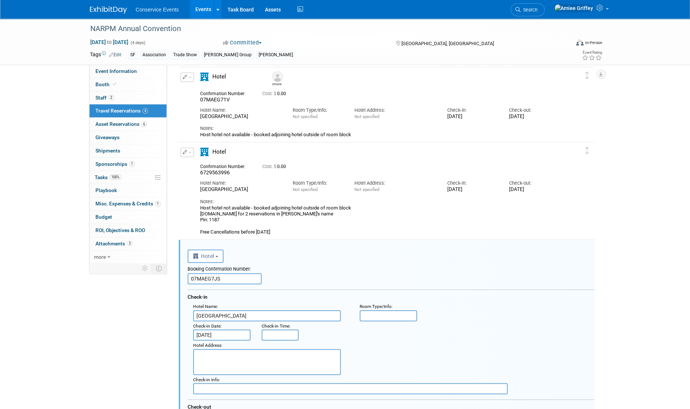
scroll to position [122, 0]
click at [227, 184] on div "Hotel Name:" at bounding box center [240, 184] width 81 height 7
drag, startPoint x: 231, startPoint y: 174, endPoint x: 199, endPoint y: 173, distance: 31.9
click at [199, 173] on div "Confirmation Number: 6729563996" at bounding box center [226, 170] width 62 height 14
copy span "6729563996"
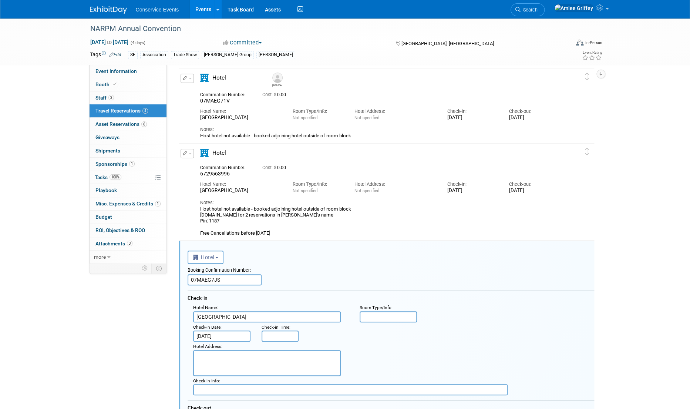
click at [222, 278] on input "07MAEG7JS" at bounding box center [225, 279] width 74 height 11
paste input "6729563996"
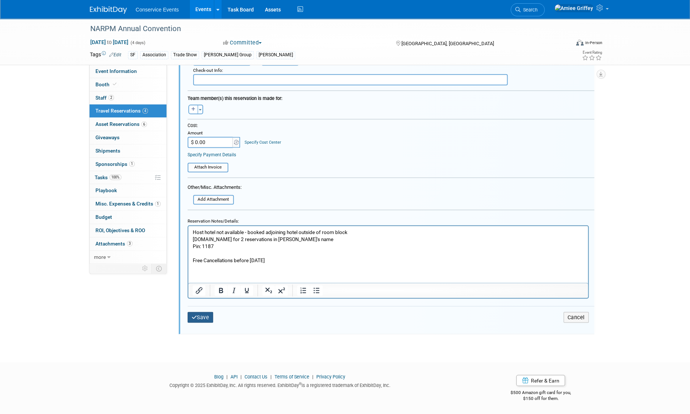
type input "6729563996"
click at [203, 316] on button "Save" at bounding box center [201, 317] width 26 height 11
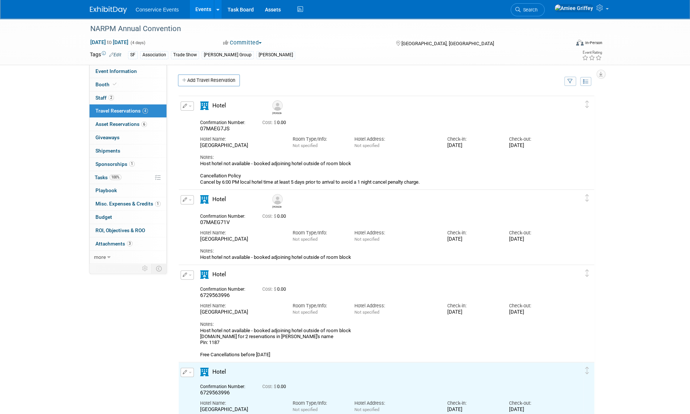
scroll to position [0, 0]
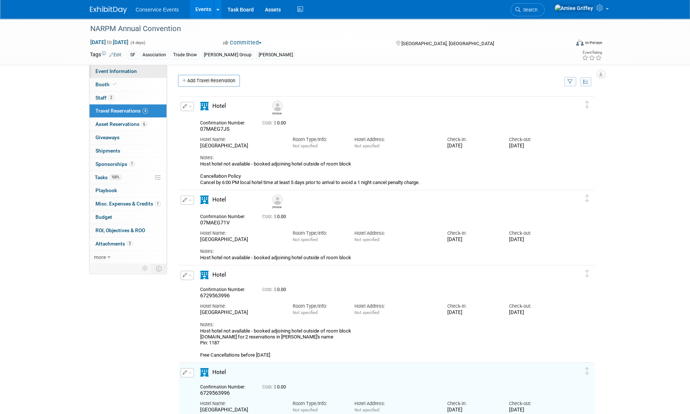
click at [129, 73] on span "Event Information" at bounding box center [115, 71] width 41 height 6
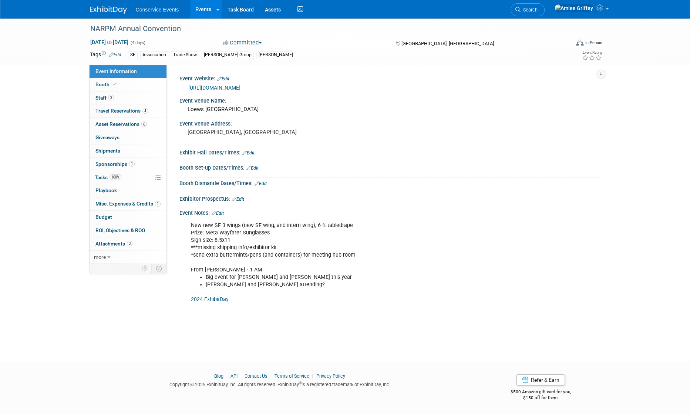
click at [222, 213] on link "Edit" at bounding box center [218, 213] width 12 height 5
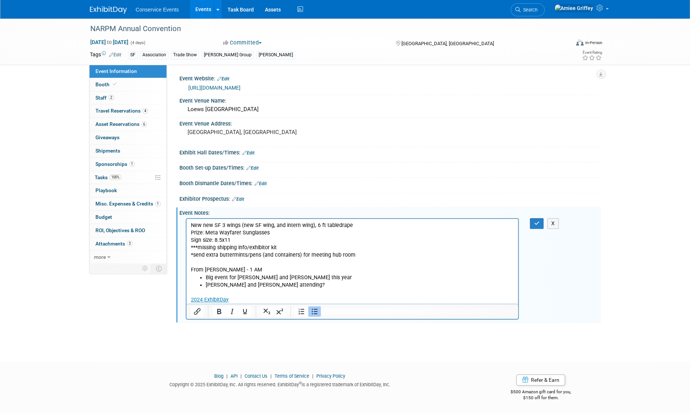
click at [279, 285] on li "Tanner and Debi attending?" at bounding box center [359, 284] width 309 height 7
click at [190, 260] on body "New new SF 3 wings (new SF wing, and intern wing), 6 ft tabledrape Prize: Meta …" at bounding box center [352, 262] width 324 height 82
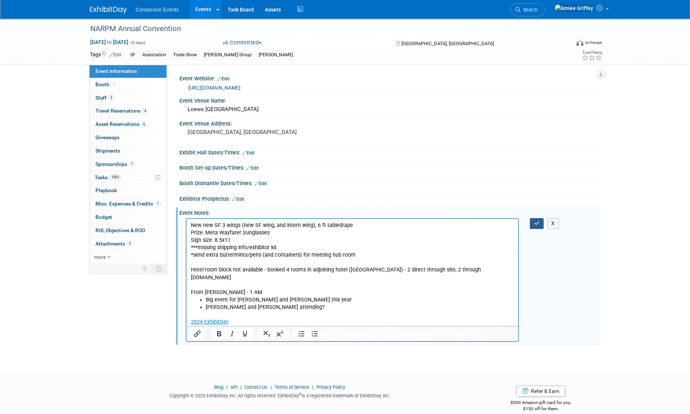
click at [454, 228] on button "button" at bounding box center [537, 223] width 14 height 11
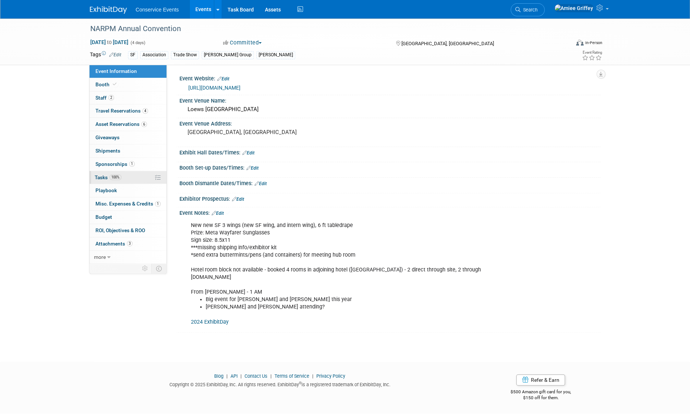
click at [108, 182] on link "100% Tasks 100%" at bounding box center [128, 177] width 77 height 13
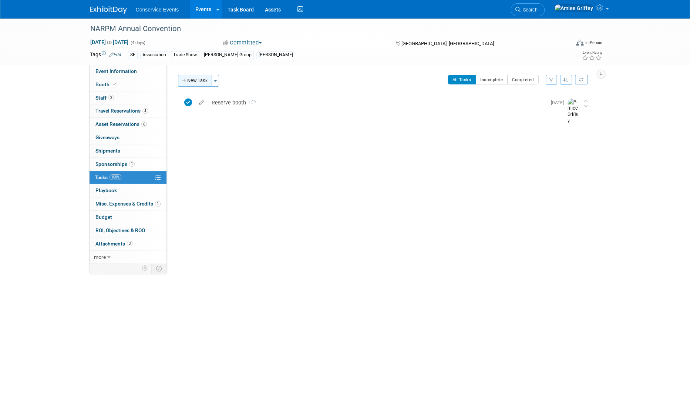
click at [201, 81] on button "New Task" at bounding box center [195, 81] width 34 height 12
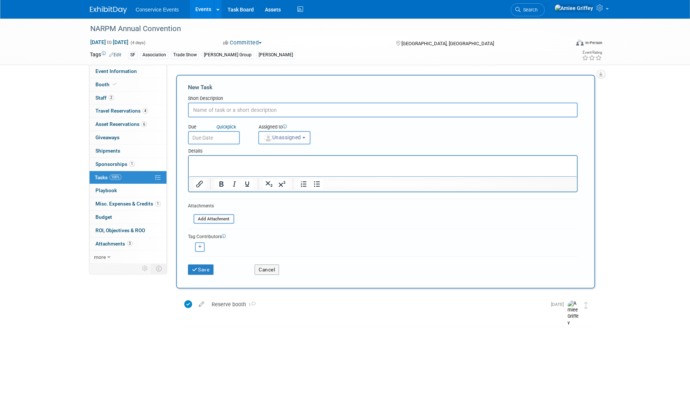
click at [237, 111] on input "text" at bounding box center [383, 109] width 390 height 15
type input "Reserve hotels"
click at [212, 135] on input "text" at bounding box center [214, 137] width 52 height 13
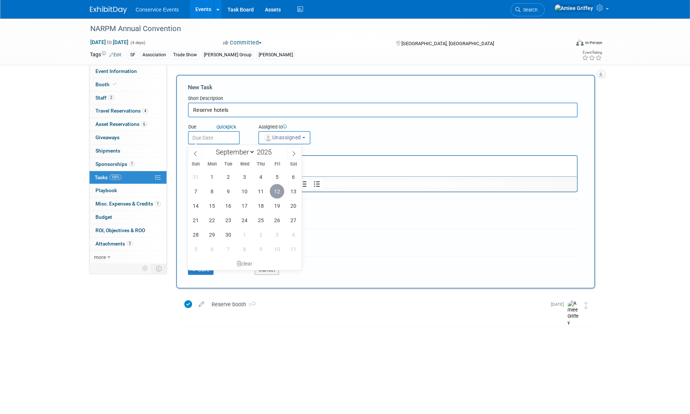
click at [277, 192] on span "12" at bounding box center [277, 191] width 14 height 14
type input "[DATE]"
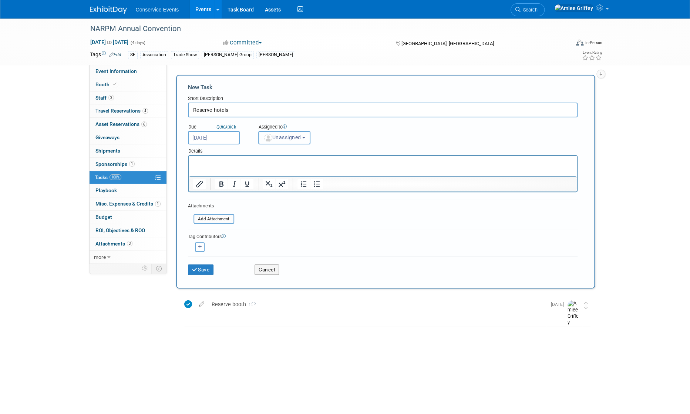
click at [305, 137] on b "button" at bounding box center [303, 137] width 3 height 1
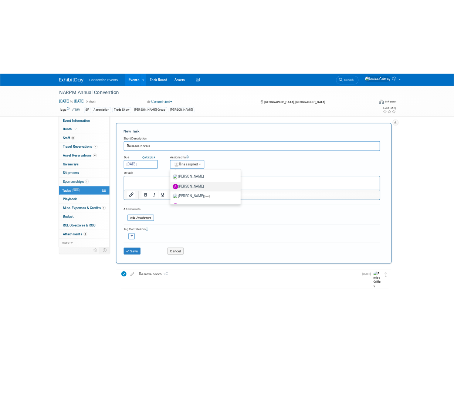
scroll to position [44, 0]
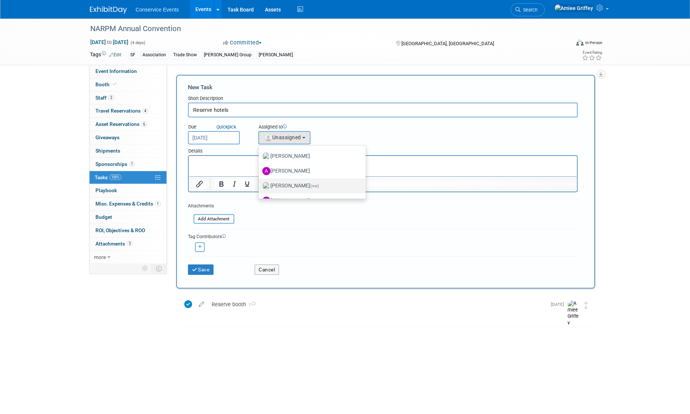
click at [296, 186] on label "[PERSON_NAME] (me)" at bounding box center [310, 186] width 96 height 12
click at [260, 186] on input "[PERSON_NAME] (me)" at bounding box center [257, 184] width 5 height 5
select select "28722387-35c6-4557-bb24-edeacb20f2e1"
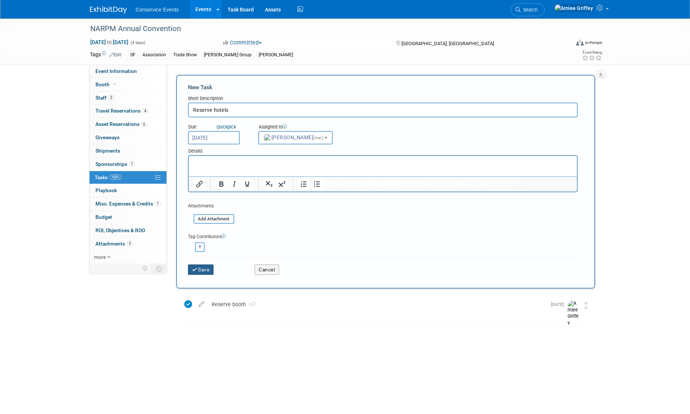
click at [198, 273] on button "Save" at bounding box center [201, 269] width 26 height 10
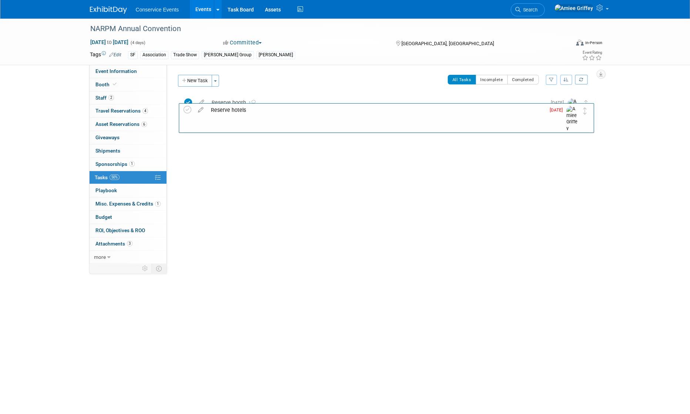
drag, startPoint x: 588, startPoint y: 104, endPoint x: 591, endPoint y: 119, distance: 15.0
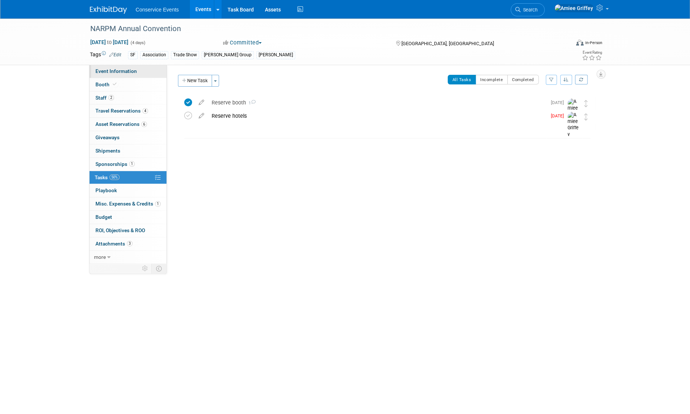
click at [145, 71] on link "Event Information" at bounding box center [128, 71] width 77 height 13
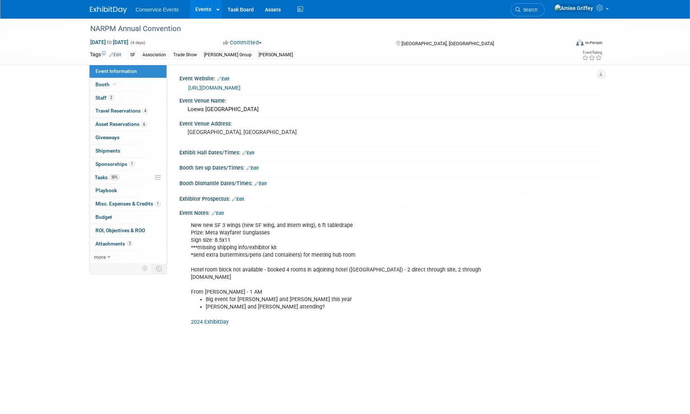
drag, startPoint x: 233, startPoint y: 276, endPoint x: 191, endPoint y: 270, distance: 41.9
click at [191, 270] on div "New new SF 3 wings (new SF wing, and intern wing), 6 ft tabledrape Prize: Meta …" at bounding box center [352, 273] width 333 height 111
copy div "Hotel room block not available - booked 4 rooms in adjoining hotel (Universal A…"
click at [116, 179] on span "50%" at bounding box center [115, 177] width 10 height 6
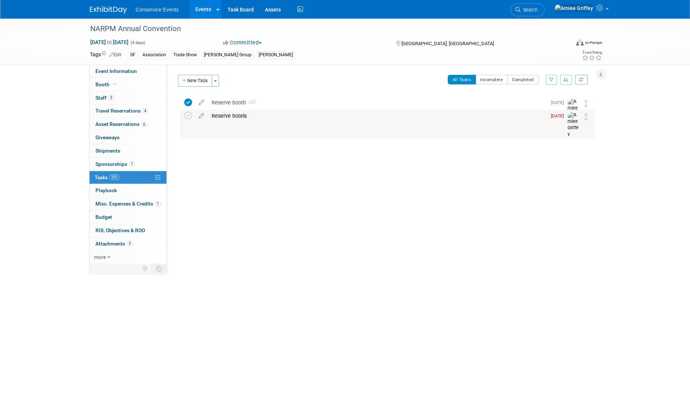
click at [242, 110] on div "Reserve hotels" at bounding box center [377, 116] width 339 height 13
click at [244, 140] on textarea at bounding box center [382, 138] width 277 height 11
paste textarea "Hotel room block not available - booked 4 rooms in adjoining hotel (Universal A…"
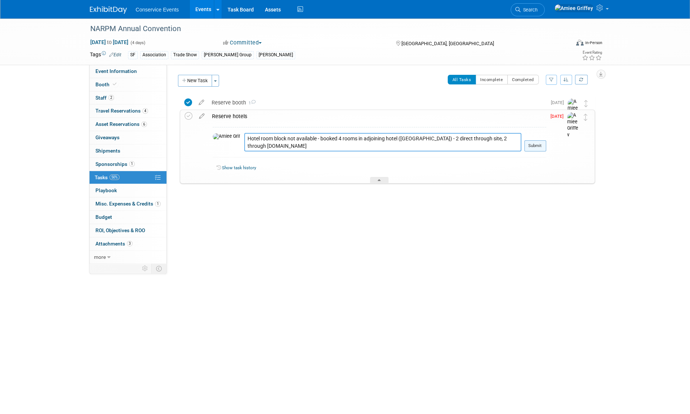
type textarea "Hotel room block not available - booked 4 rooms in adjoining hotel (Universal A…"
click at [454, 145] on button "Submit" at bounding box center [535, 145] width 22 height 11
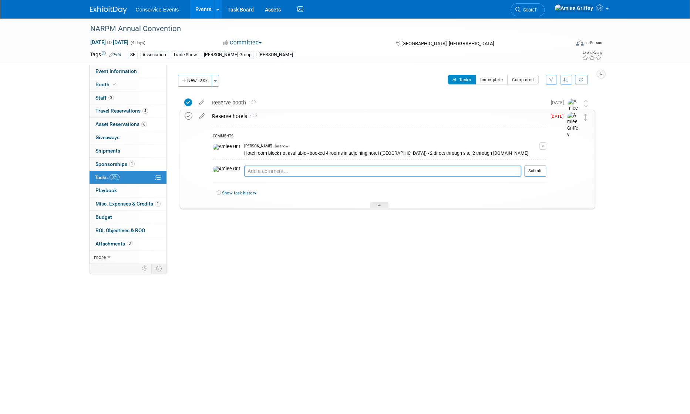
click at [185, 118] on icon at bounding box center [189, 116] width 8 height 8
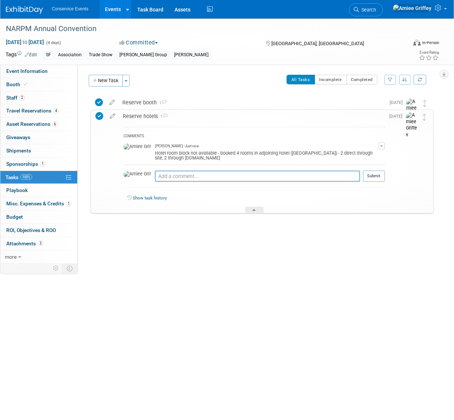
click at [113, 2] on link "Events" at bounding box center [113, 9] width 27 height 18
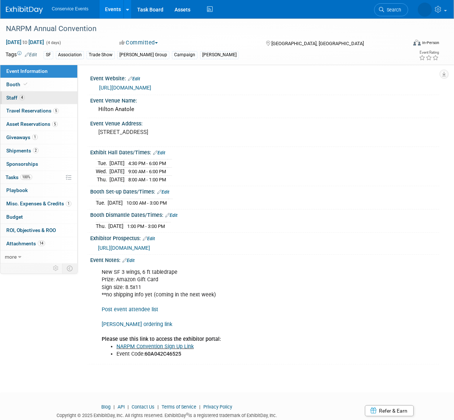
click at [22, 97] on span "4" at bounding box center [22, 98] width 6 height 6
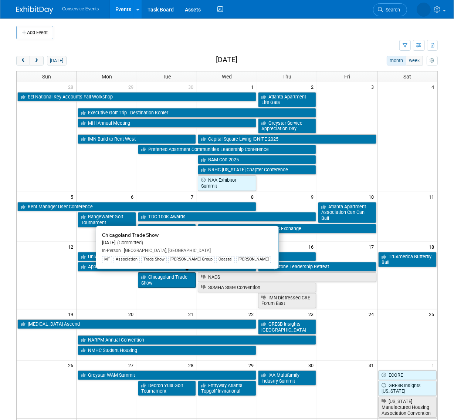
click at [162, 282] on link "Chicagoland Trade Show" at bounding box center [167, 279] width 58 height 15
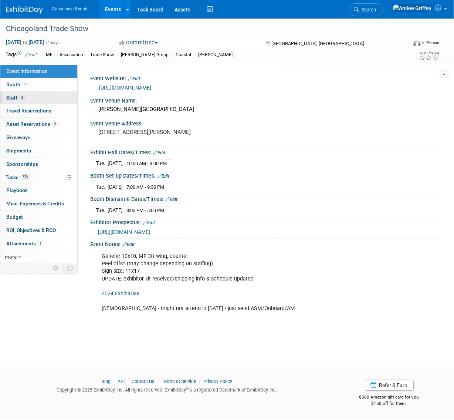
click at [21, 97] on span "3" at bounding box center [22, 98] width 6 height 6
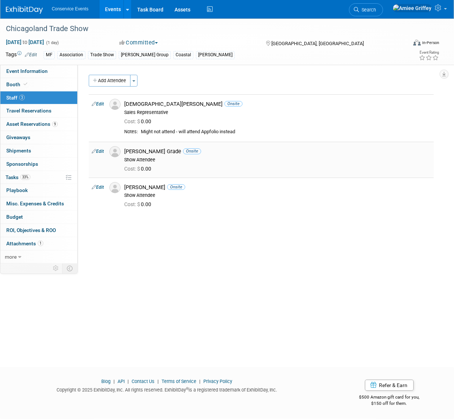
click at [118, 155] on img at bounding box center [115, 151] width 11 height 11
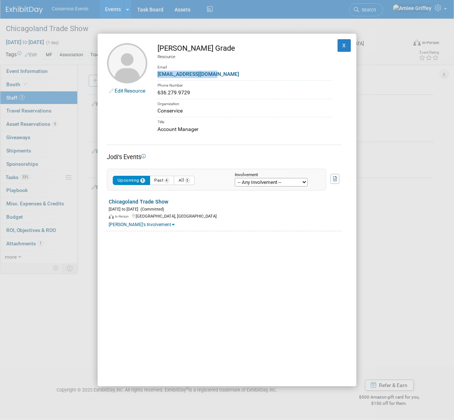
drag, startPoint x: 220, startPoint y: 73, endPoint x: 157, endPoint y: 77, distance: 63.0
click at [157, 77] on td "[PERSON_NAME] Grade Resource Email [EMAIL_ADDRESS][DOMAIN_NAME] Phone Number 63…" at bounding box center [240, 88] width 185 height 90
copy link "[EMAIL_ADDRESS][DOMAIN_NAME]"
click at [341, 46] on button "X" at bounding box center [344, 45] width 13 height 13
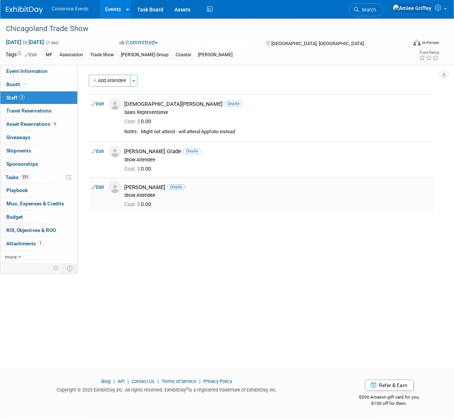
click at [114, 188] on img at bounding box center [115, 187] width 11 height 11
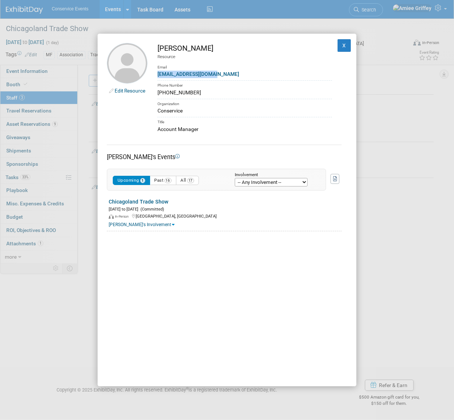
drag, startPoint x: 223, startPoint y: 75, endPoint x: 156, endPoint y: 75, distance: 67.0
click at [156, 75] on td "[PERSON_NAME] Resource Email [EMAIL_ADDRESS][DOMAIN_NAME] Phone Number [PHONE_N…" at bounding box center [240, 88] width 185 height 90
copy link "[EMAIL_ADDRESS][DOMAIN_NAME]"
click at [339, 47] on button "X" at bounding box center [344, 45] width 13 height 13
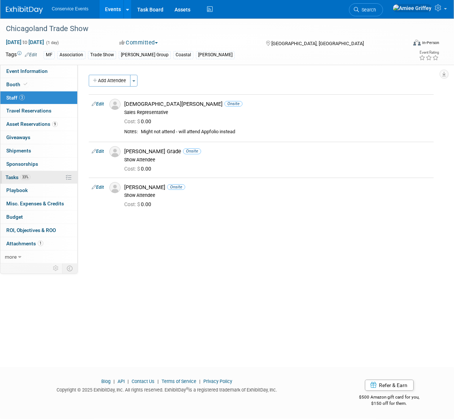
click at [34, 176] on link "33% Tasks 33%" at bounding box center [38, 177] width 77 height 13
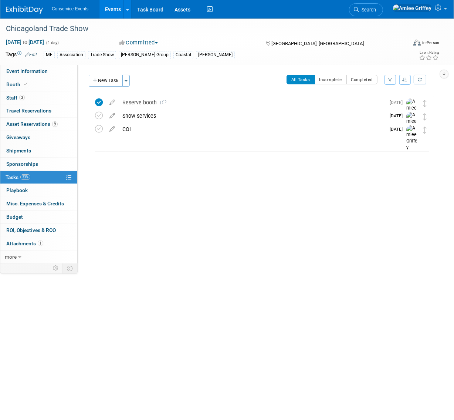
click at [114, 83] on button "New Task" at bounding box center [106, 81] width 34 height 12
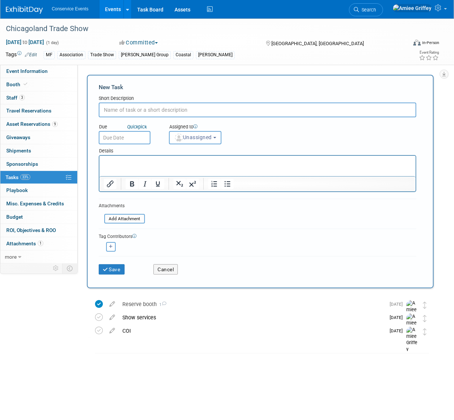
click at [145, 106] on input "text" at bounding box center [258, 109] width 318 height 15
type input "Register Attendees"
click at [132, 139] on input "text" at bounding box center [125, 137] width 52 height 13
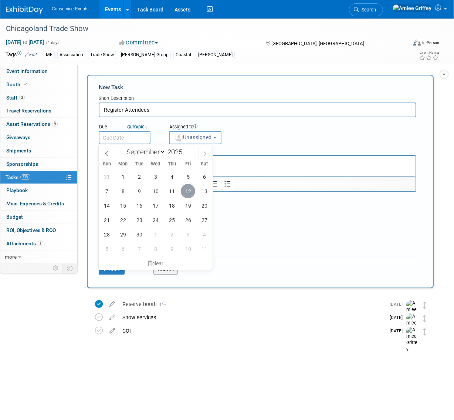
click at [191, 192] on span "12" at bounding box center [188, 191] width 14 height 14
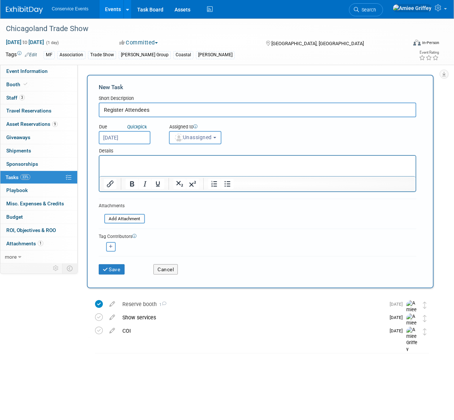
click at [132, 138] on input "[DATE]" at bounding box center [125, 137] width 52 height 13
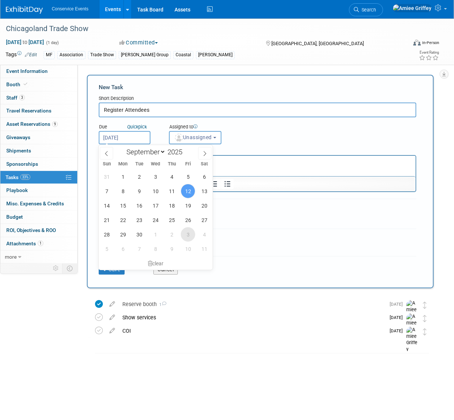
click at [189, 234] on span "3" at bounding box center [188, 234] width 14 height 14
type input "[DATE]"
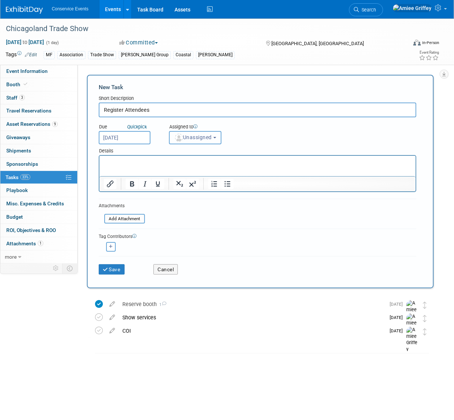
click at [194, 141] on button "Unassigned" at bounding box center [195, 137] width 53 height 13
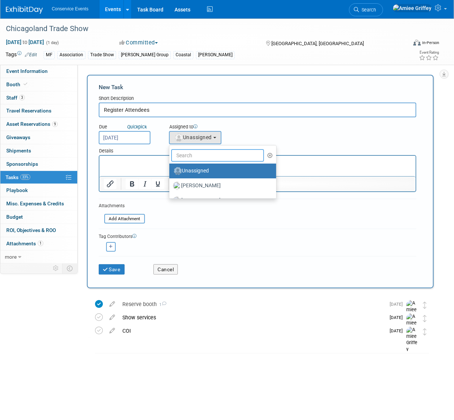
click at [211, 158] on input "text" at bounding box center [217, 155] width 93 height 13
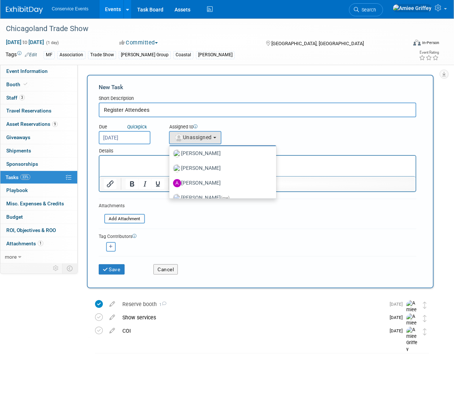
scroll to position [59, 0]
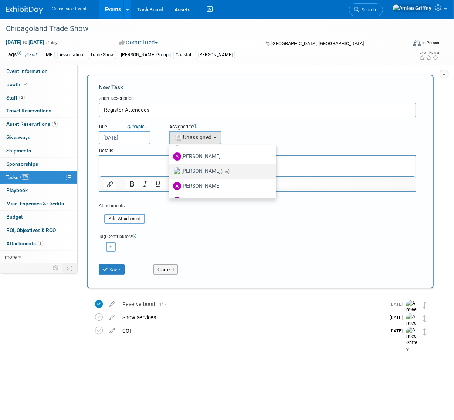
click at [189, 170] on label "[PERSON_NAME] (me)" at bounding box center [221, 171] width 96 height 12
click at [171, 170] on input "[PERSON_NAME] (me)" at bounding box center [168, 170] width 5 height 5
select select "28722387-35c6-4557-bb24-edeacb20f2e1"
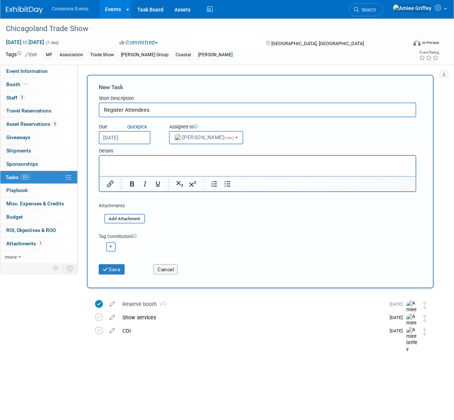
click at [111, 159] on p "Rich Text Area. Press ALT-0 for help." at bounding box center [258, 162] width 308 height 7
click at [115, 269] on button "Save" at bounding box center [112, 269] width 26 height 10
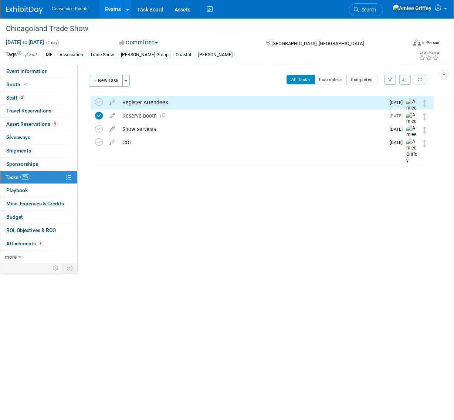
click at [148, 104] on div "Register Attendees" at bounding box center [252, 102] width 267 height 13
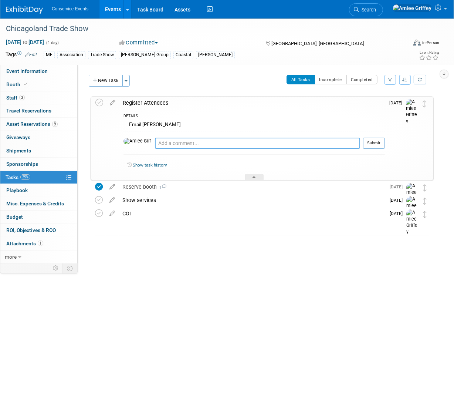
click at [155, 146] on textarea at bounding box center [257, 143] width 205 height 11
type textarea "E"
type textarea "Registered [PERSON_NAME] and [PERSON_NAME] via email [DATE]"
click at [381, 142] on button "Submit" at bounding box center [374, 143] width 22 height 11
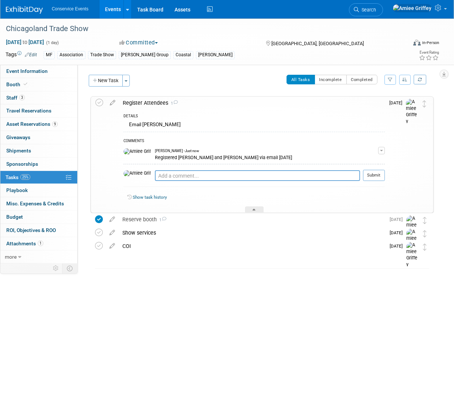
click at [129, 101] on div "Register Attendees 1" at bounding box center [252, 103] width 266 height 13
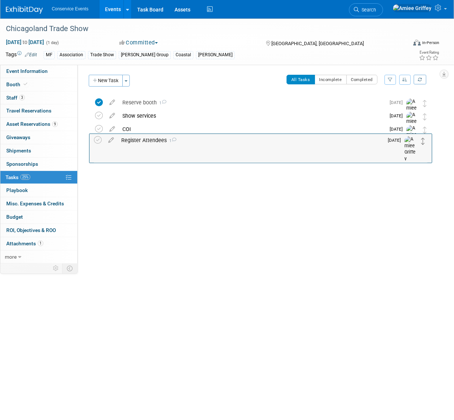
drag, startPoint x: 425, startPoint y: 104, endPoint x: 424, endPoint y: 143, distance: 39.2
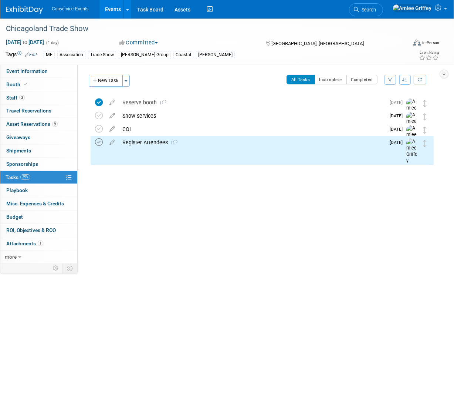
click at [100, 144] on icon at bounding box center [99, 142] width 8 height 8
